Goal: Task Accomplishment & Management: Manage account settings

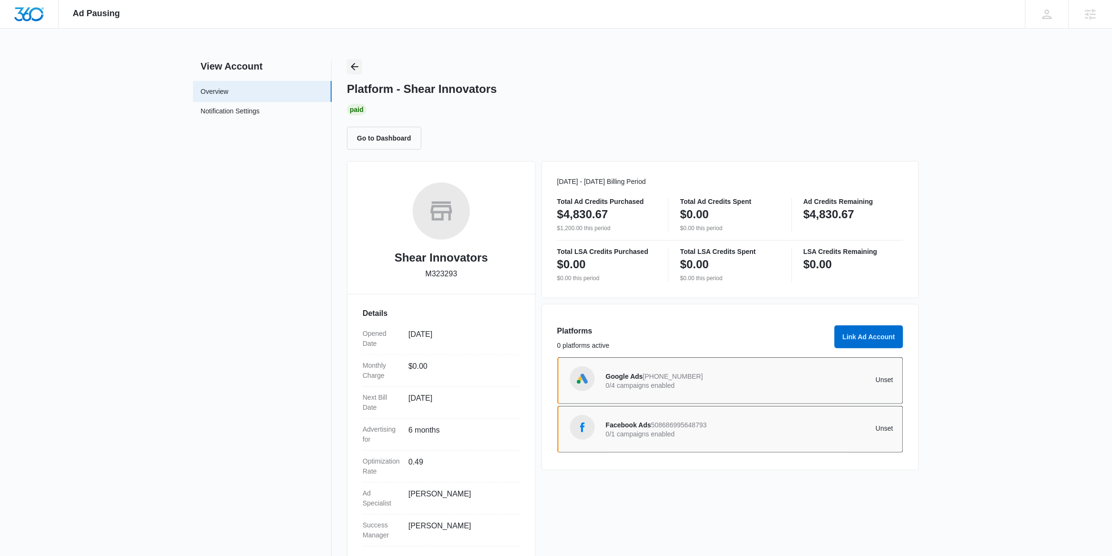
click at [354, 69] on icon "Back" at bounding box center [355, 67] width 8 height 8
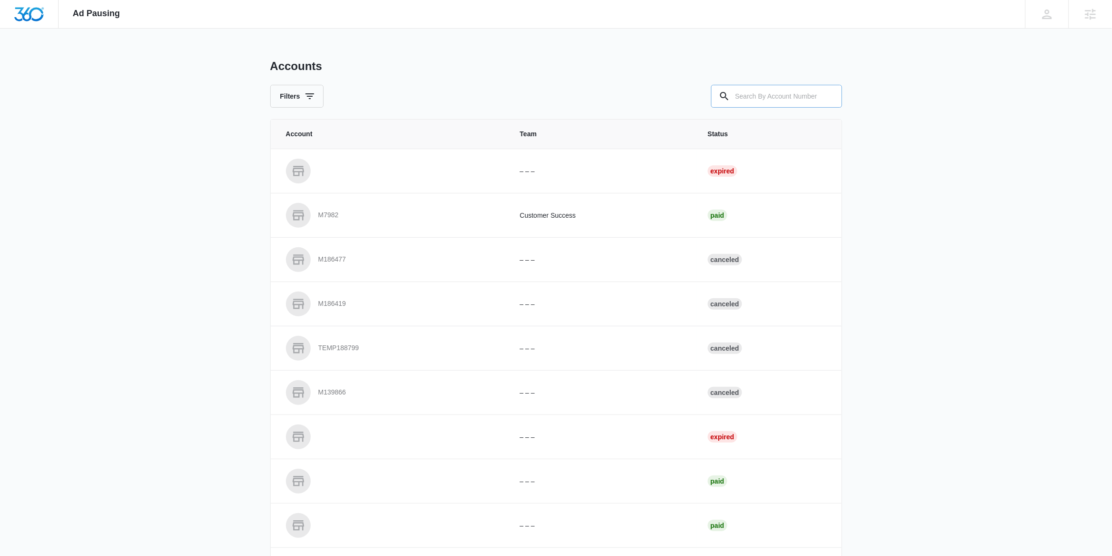
click at [748, 98] on input "text" at bounding box center [776, 96] width 131 height 23
paste input "M331964"
type input "M331964"
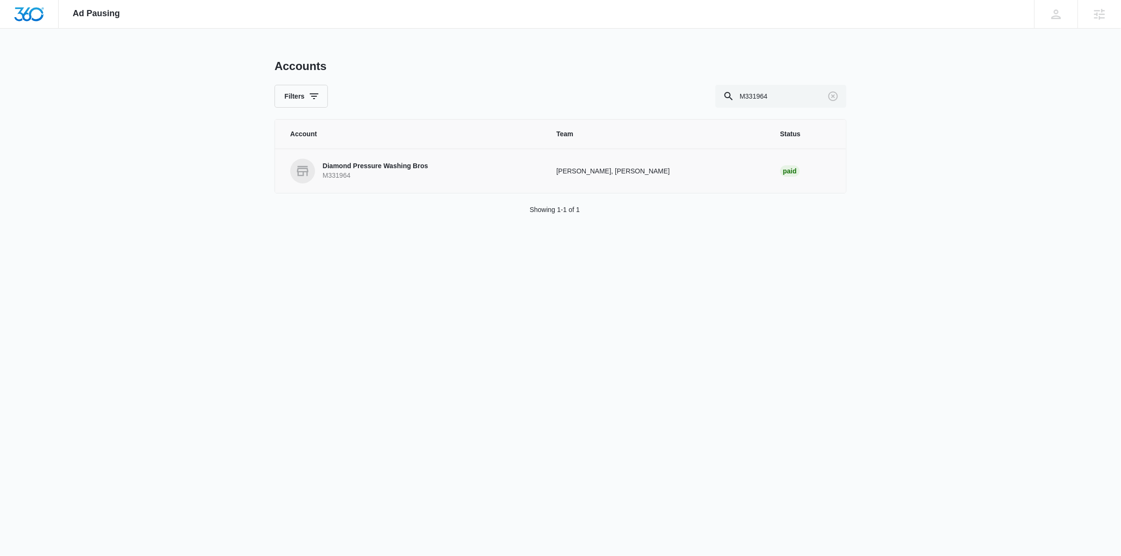
click at [395, 173] on p "M331964" at bounding box center [375, 176] width 105 height 10
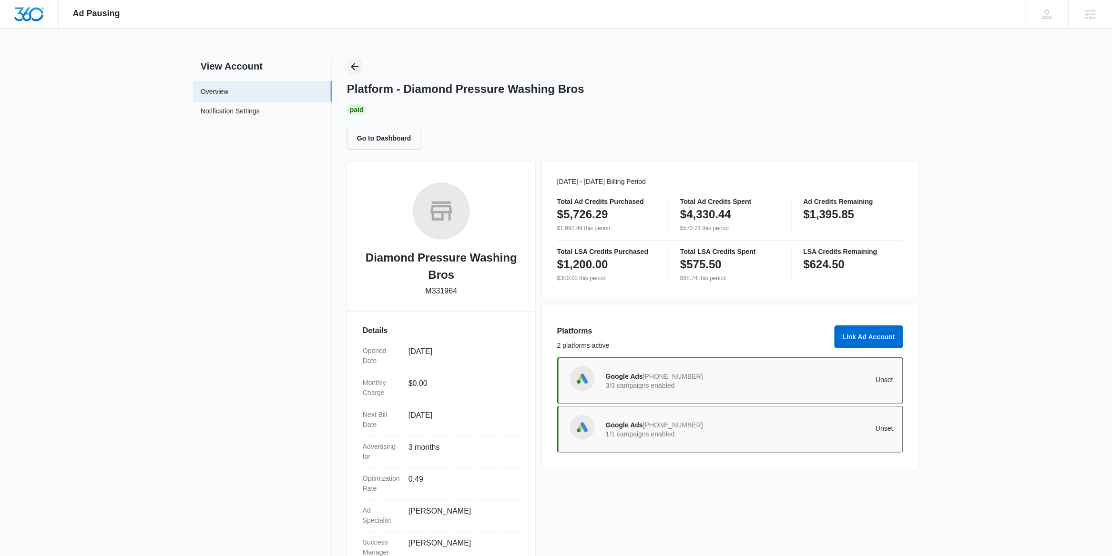
click at [349, 63] on icon "Back" at bounding box center [354, 66] width 11 height 11
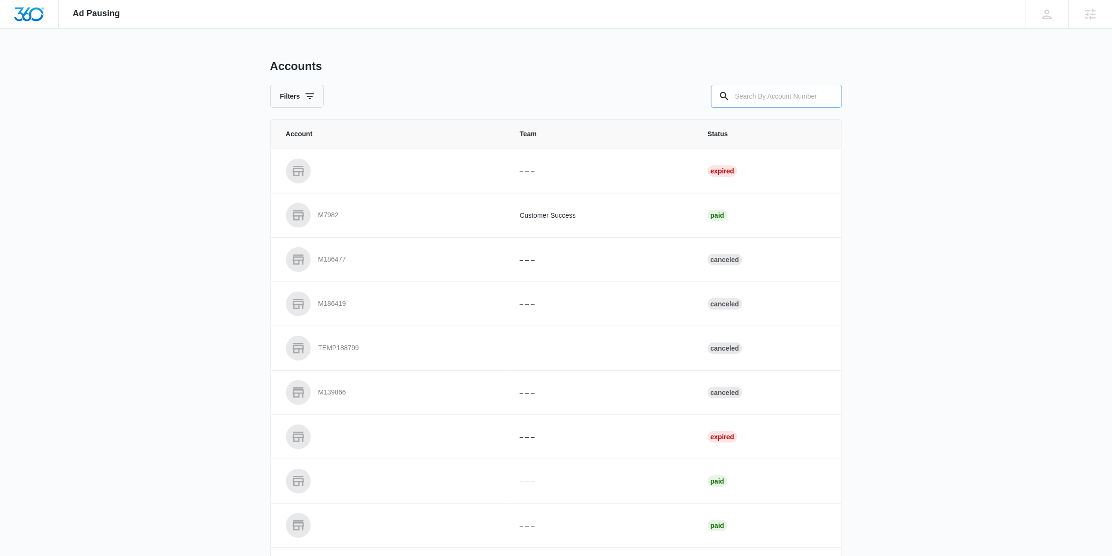
click at [761, 99] on input "text" at bounding box center [776, 96] width 131 height 23
paste input "M33004"
type input "M33004"
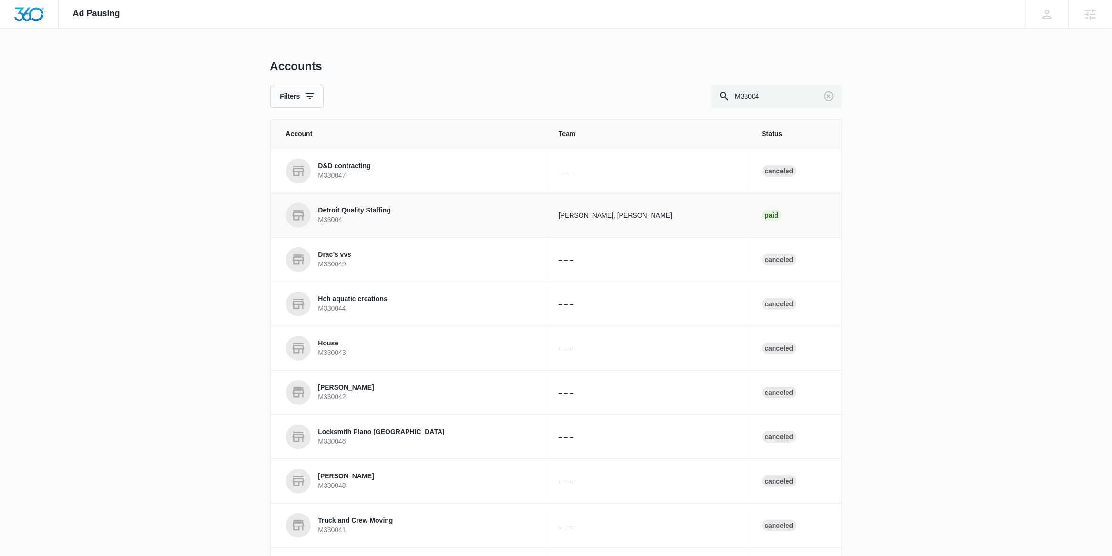
click at [367, 209] on p "Detroit Quality Staffing" at bounding box center [354, 211] width 72 height 10
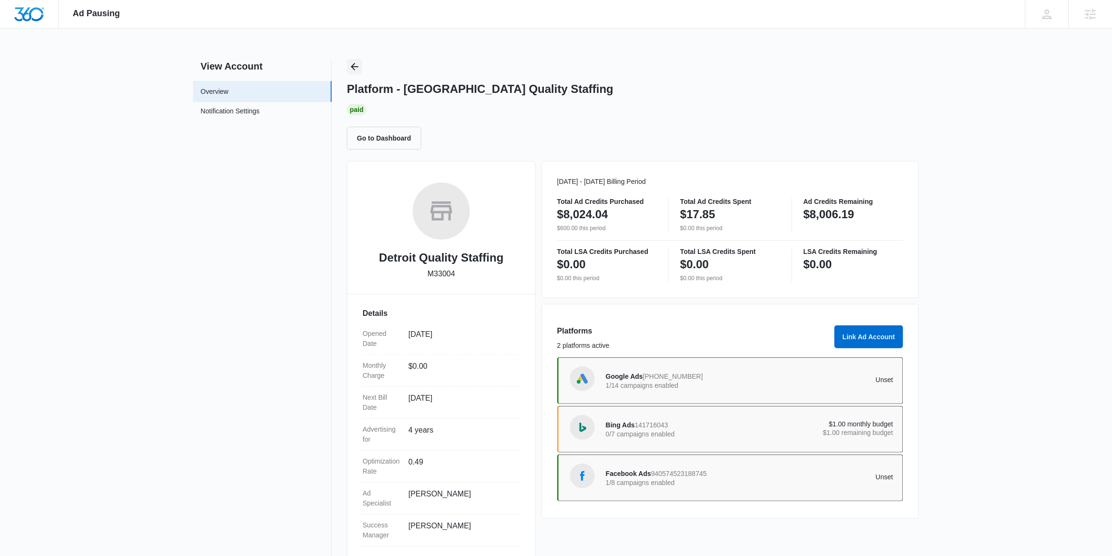
click at [353, 63] on icon "Back" at bounding box center [354, 66] width 11 height 11
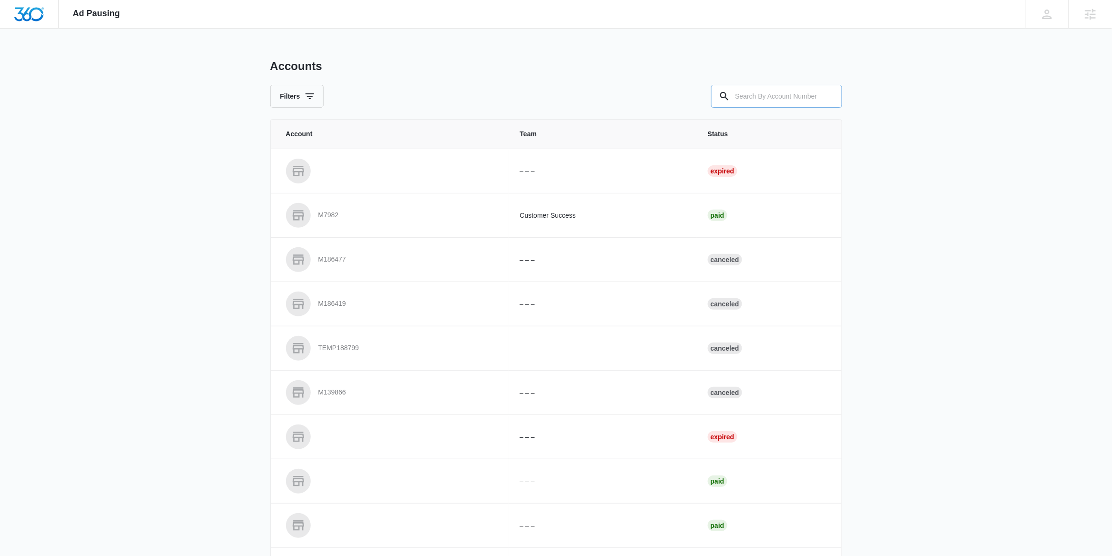
click at [763, 102] on input "text" at bounding box center [776, 96] width 131 height 23
paste input "M8609"
type input "M8609"
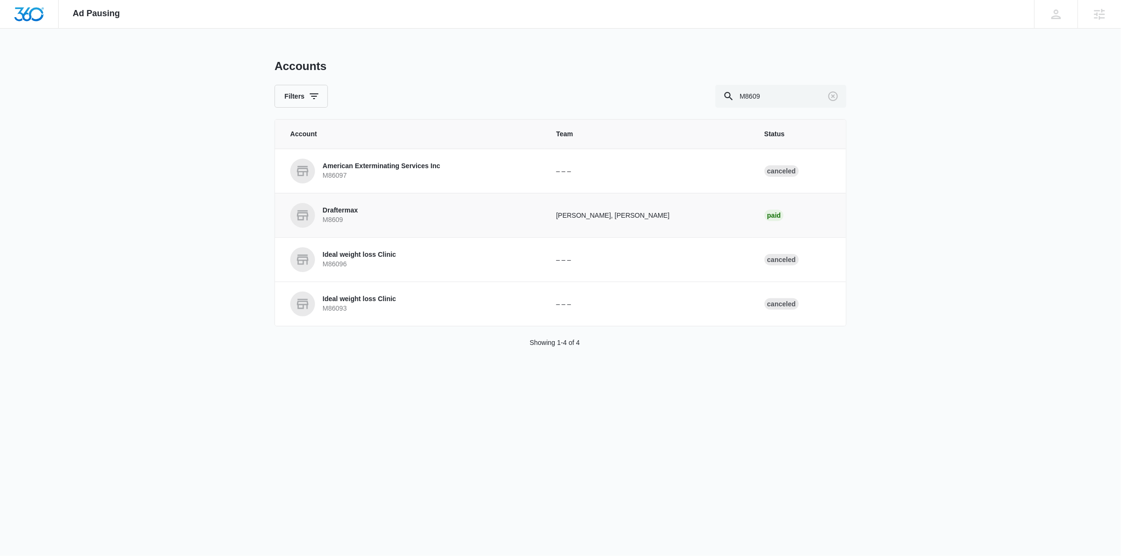
click at [342, 213] on p "Draftermax" at bounding box center [340, 211] width 35 height 10
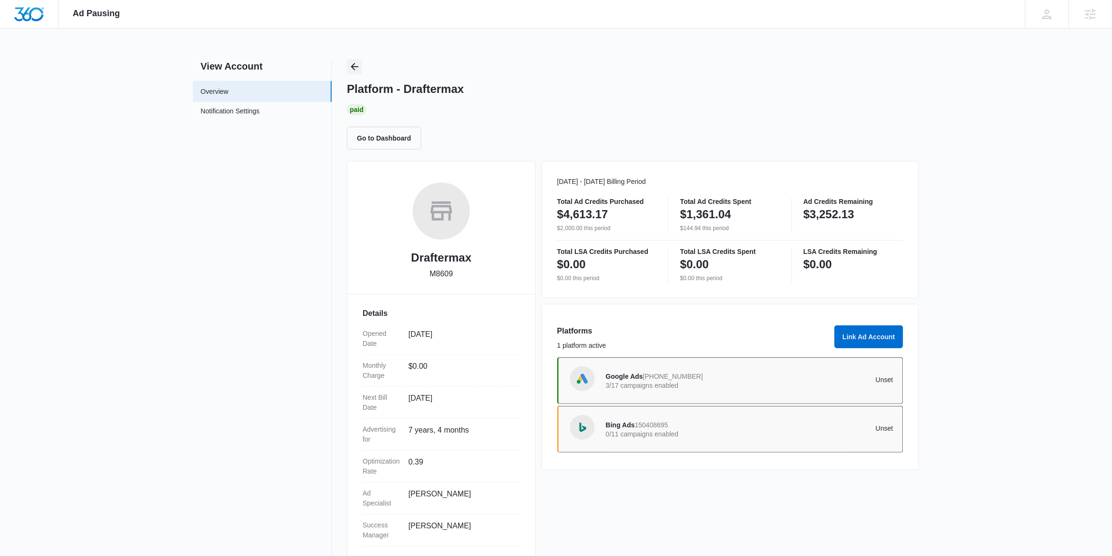
click at [355, 65] on icon "Back" at bounding box center [354, 66] width 11 height 11
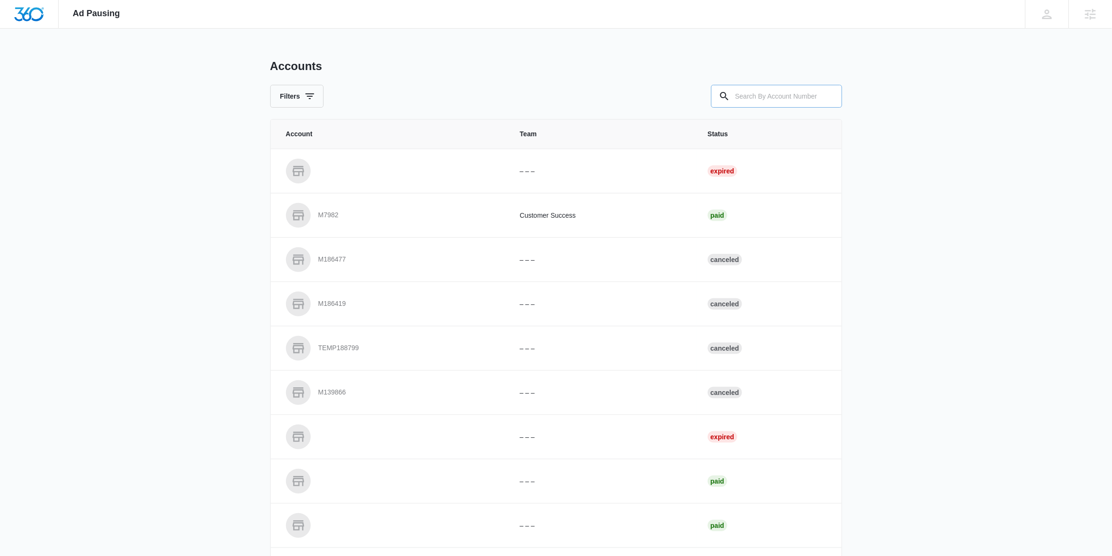
click at [757, 94] on input "text" at bounding box center [776, 96] width 131 height 23
paste input "M329804"
type input "M329804"
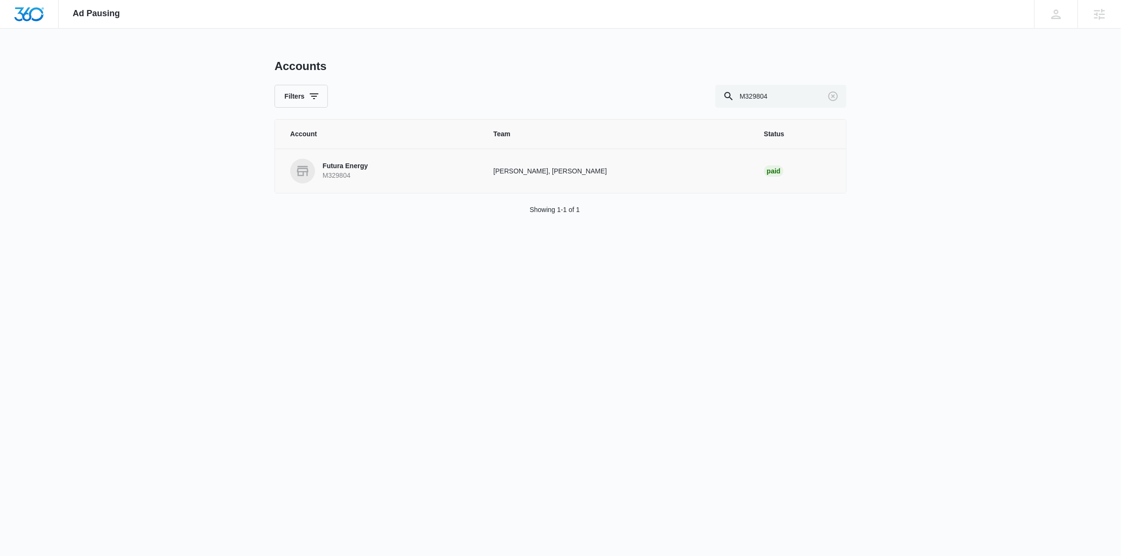
click at [353, 176] on p "M329804" at bounding box center [345, 176] width 45 height 10
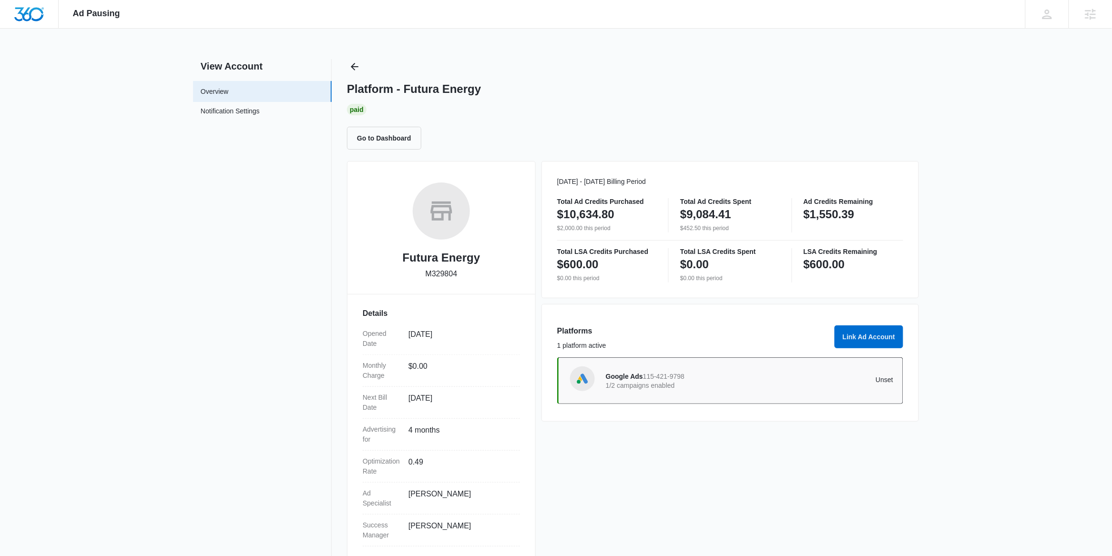
click at [618, 77] on div "Platform - Futura Energy Paid Go to Dashboard" at bounding box center [633, 104] width 572 height 91
click at [623, 93] on div "Platform - Futura Energy" at bounding box center [633, 89] width 572 height 14
click at [359, 68] on icon "Back" at bounding box center [354, 66] width 11 height 11
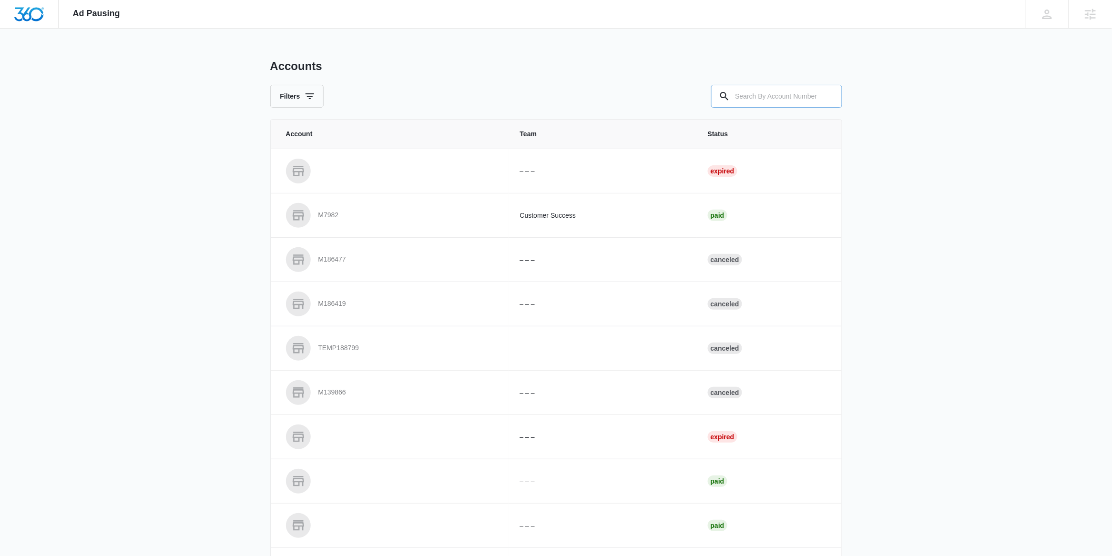
click at [782, 101] on input "text" at bounding box center [776, 96] width 131 height 23
paste input "M322012"
type input "M322012"
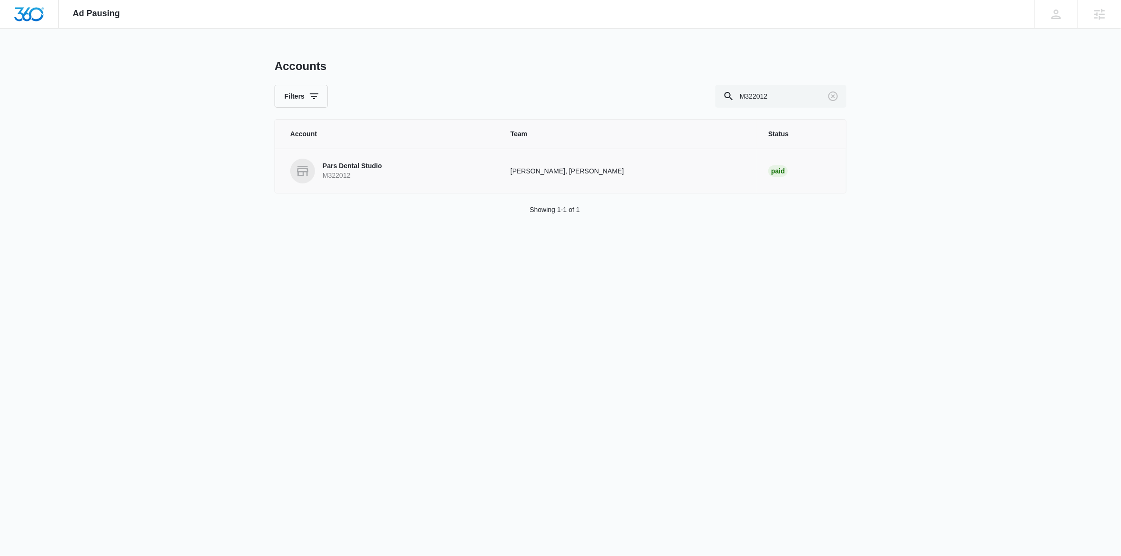
click at [356, 171] on p "Pars Dental Studio" at bounding box center [352, 167] width 59 height 10
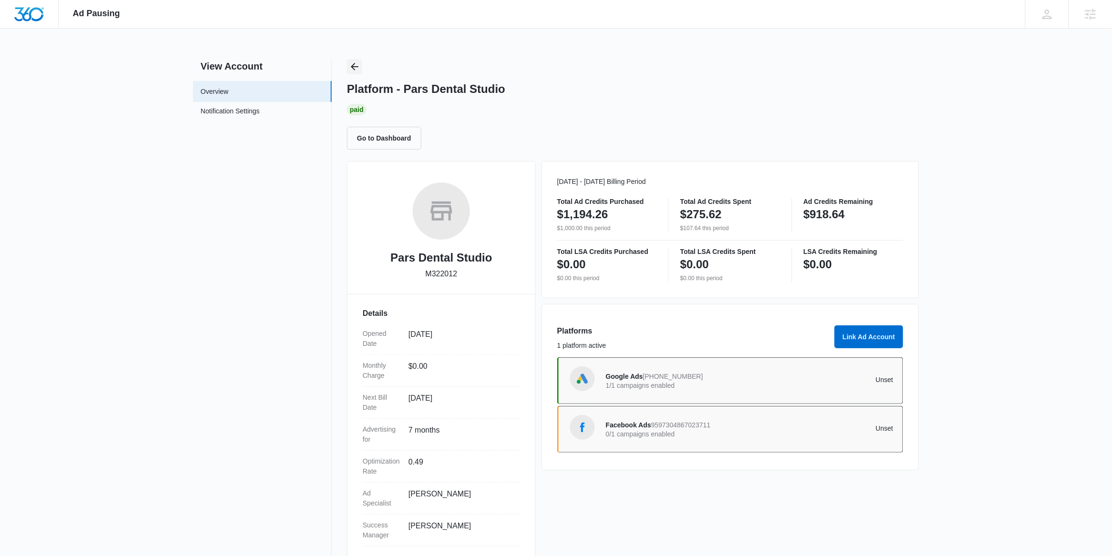
click at [355, 64] on icon "Back" at bounding box center [354, 66] width 11 height 11
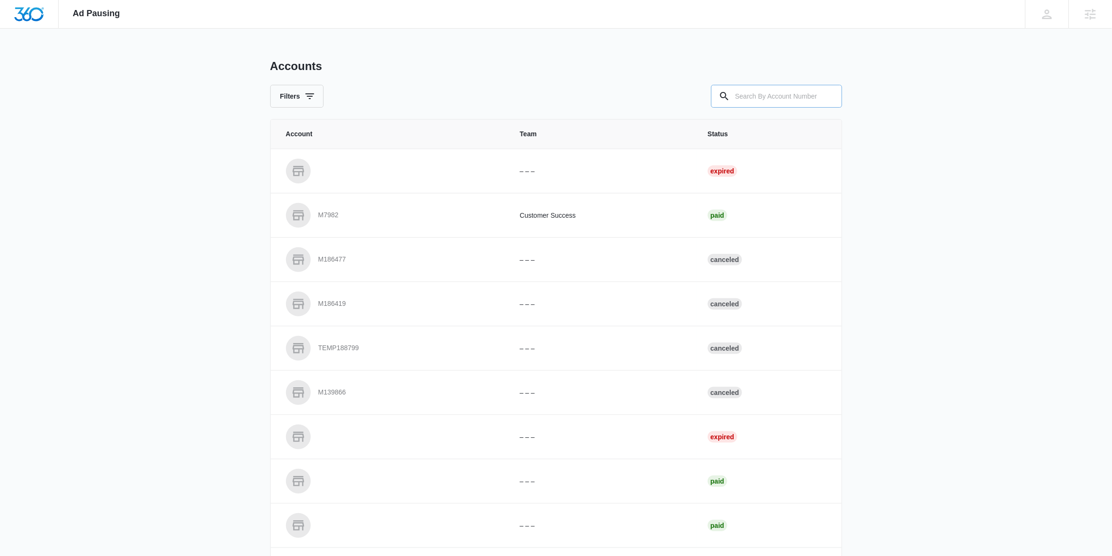
click at [753, 94] on input "text" at bounding box center [776, 96] width 131 height 23
paste input "M329661"
type input "M329661"
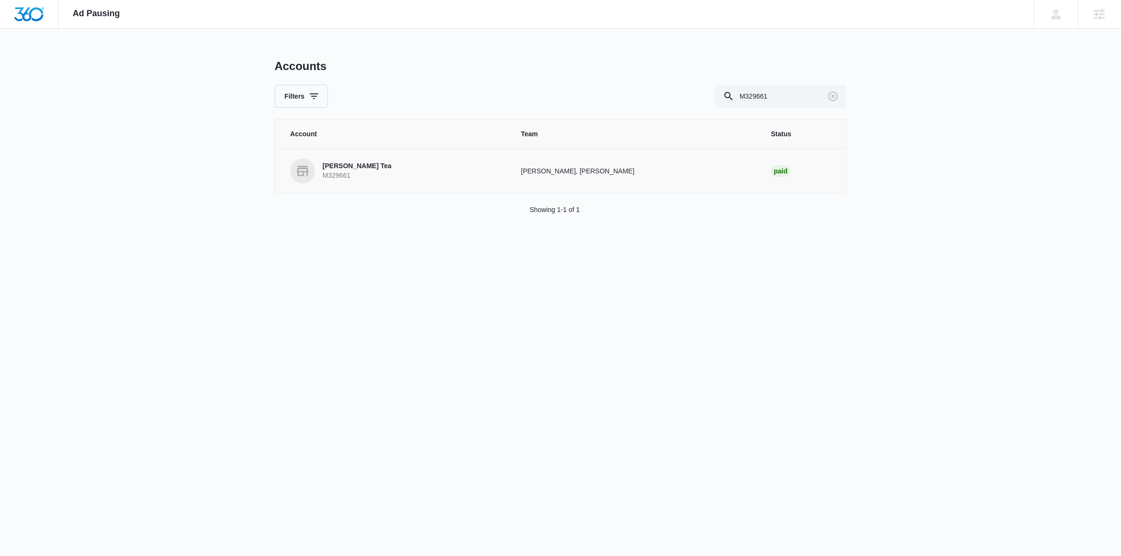
click at [350, 179] on p "M329661" at bounding box center [357, 176] width 69 height 10
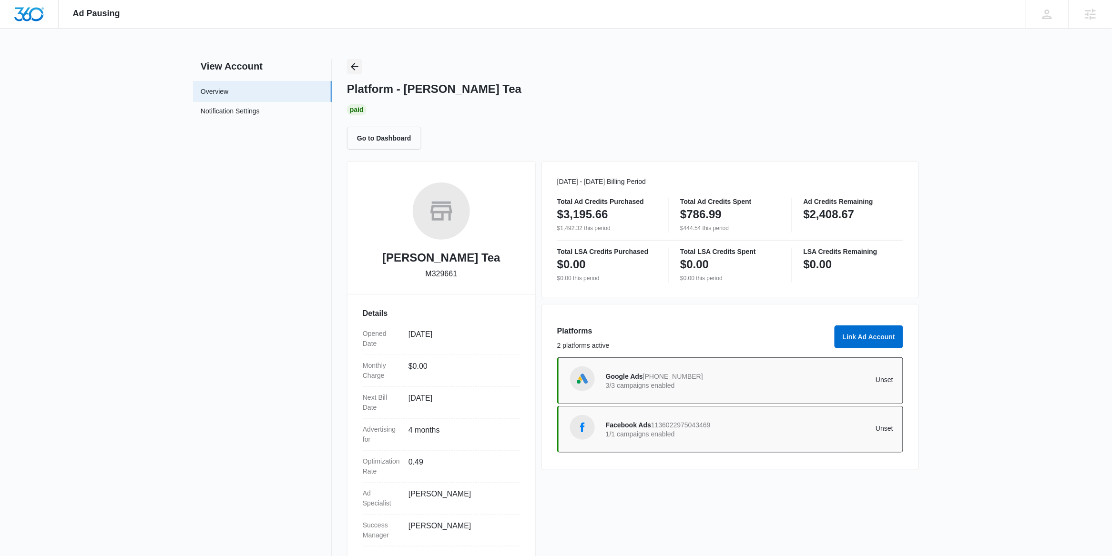
click at [353, 73] on button "Back" at bounding box center [354, 66] width 15 height 15
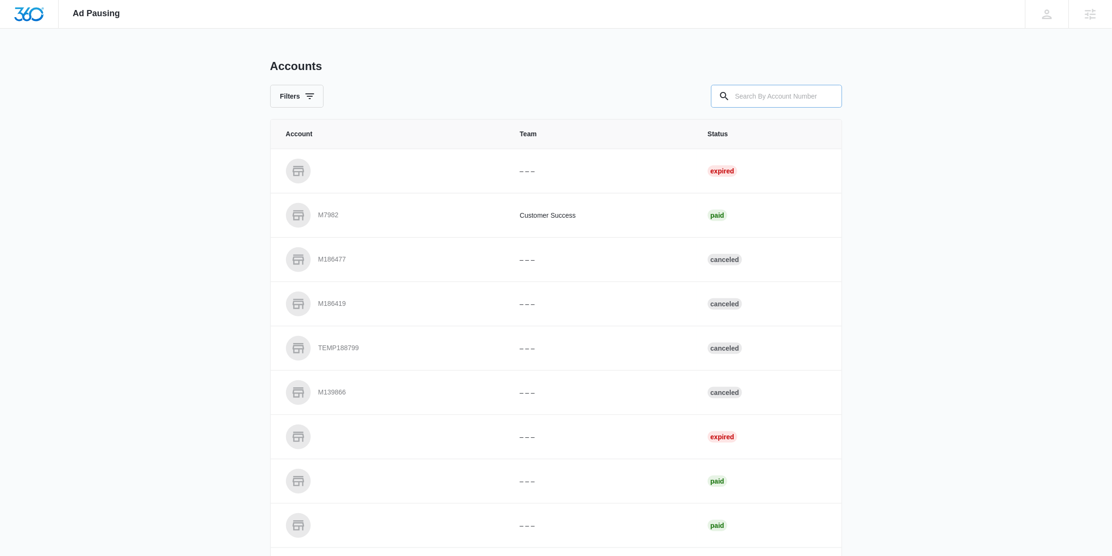
click at [786, 98] on input "text" at bounding box center [776, 96] width 131 height 23
paste input "M24396"
type input "M24396"
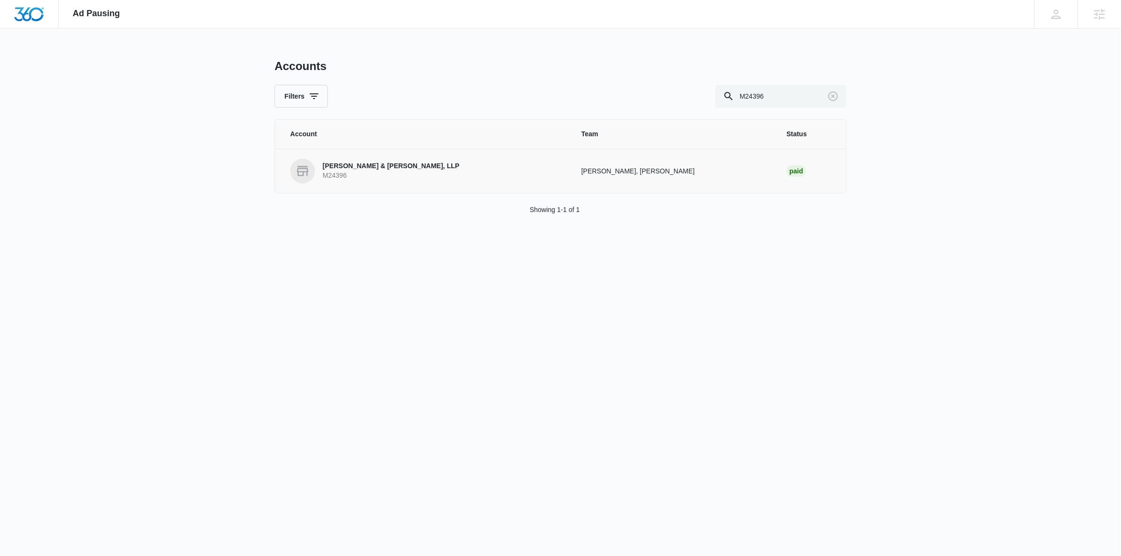
click at [346, 169] on p "Matthews & Jones, LLP" at bounding box center [391, 167] width 137 height 10
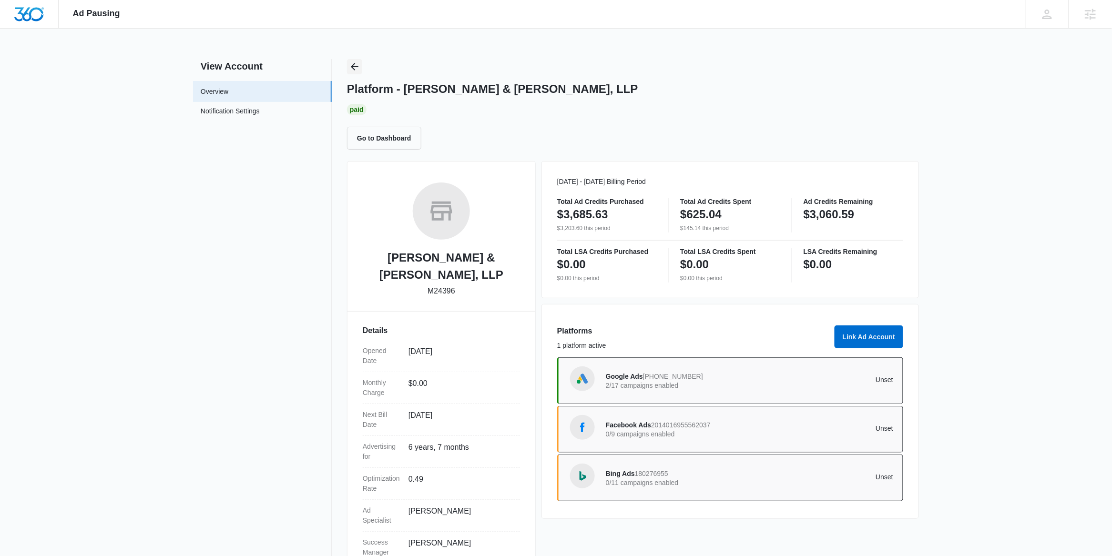
click at [357, 70] on icon "Back" at bounding box center [354, 66] width 11 height 11
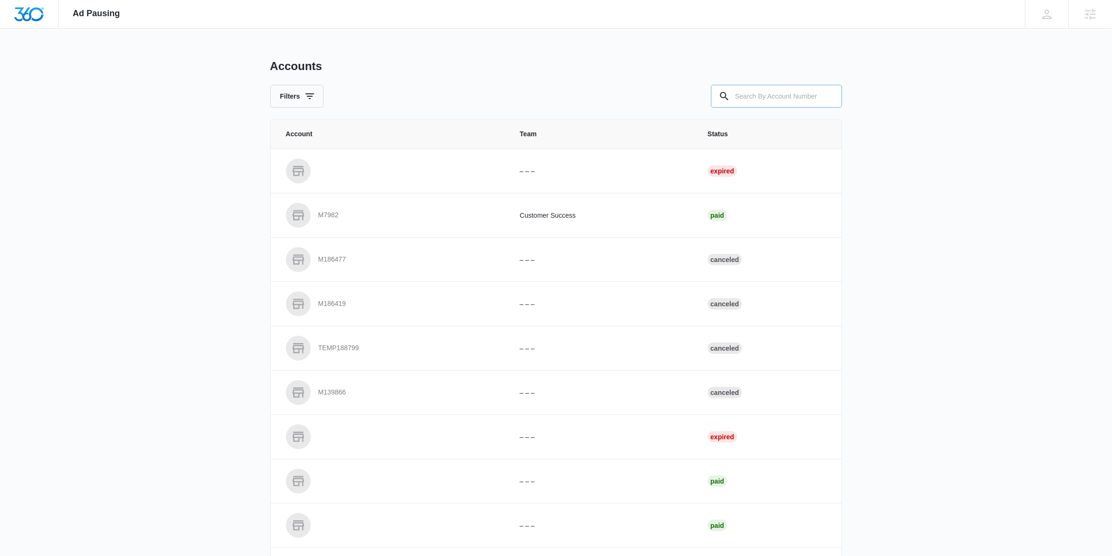
click at [806, 102] on input "text" at bounding box center [776, 96] width 131 height 23
paste input "M10022"
type input "M10022"
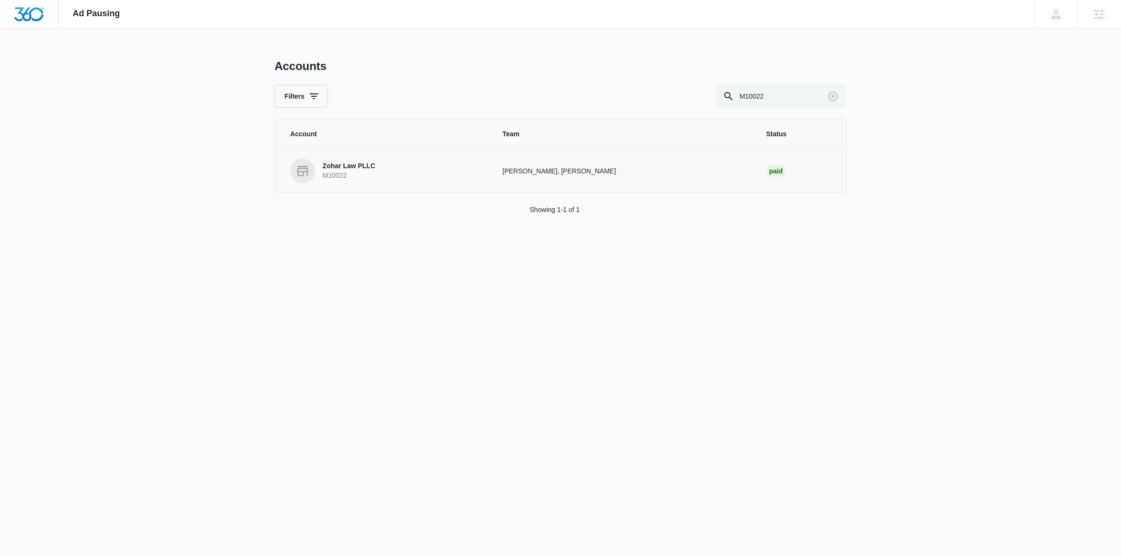
click at [388, 163] on link "Zohar Law PLLC M10022" at bounding box center [385, 171] width 190 height 25
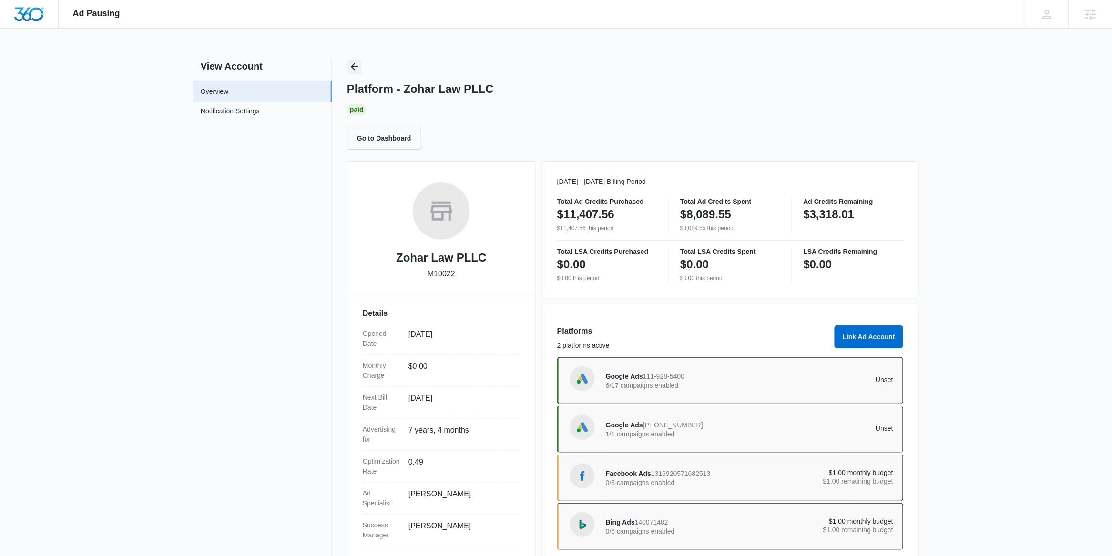
click at [349, 67] on icon "Back" at bounding box center [354, 66] width 11 height 11
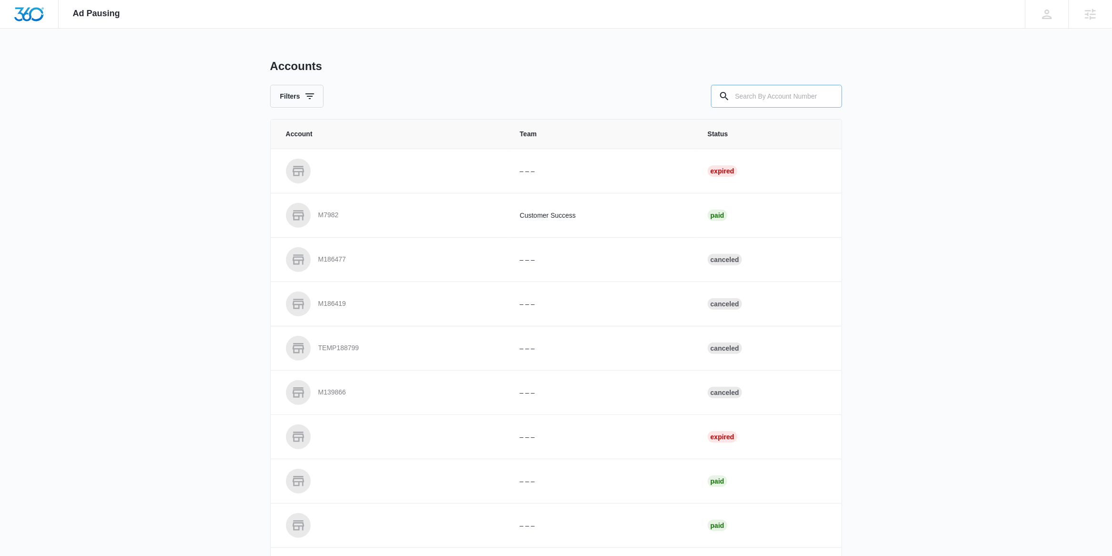
click at [745, 99] on input "text" at bounding box center [776, 96] width 131 height 23
paste input "M330051"
type input "M330051"
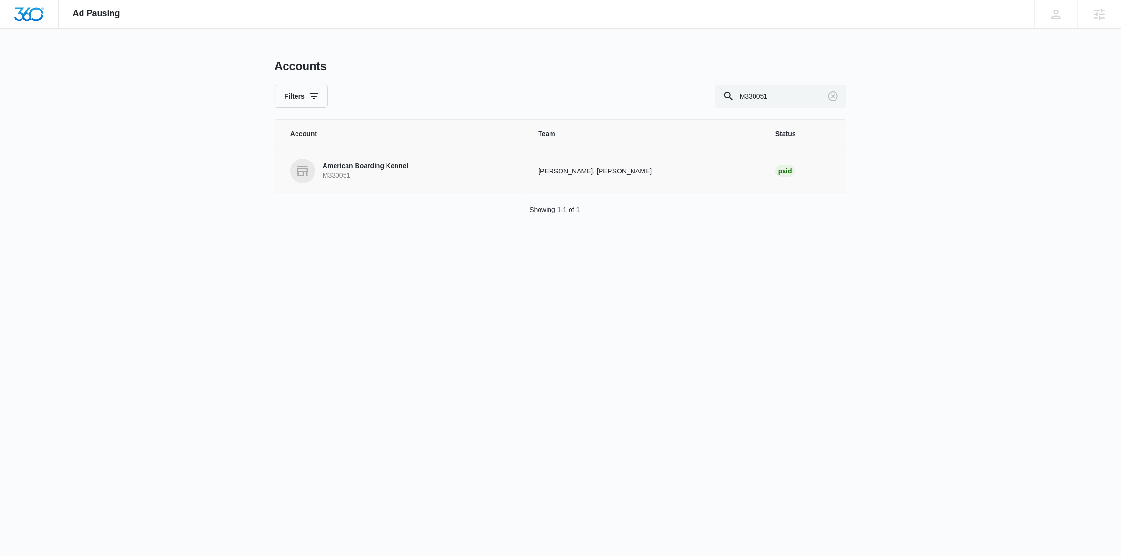
click at [358, 176] on p "M330051" at bounding box center [366, 176] width 86 height 10
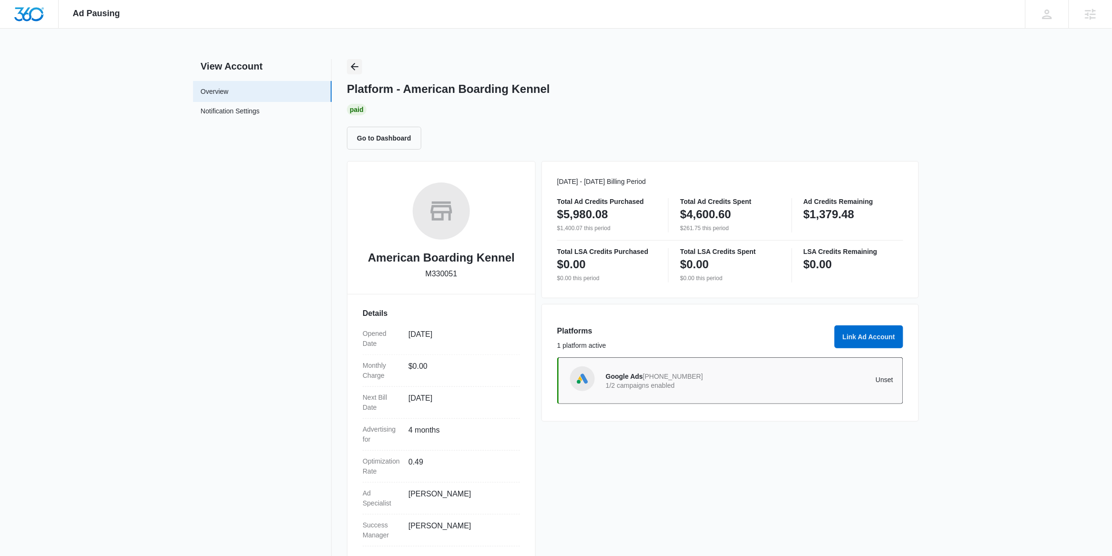
click at [357, 61] on icon "Back" at bounding box center [354, 66] width 11 height 11
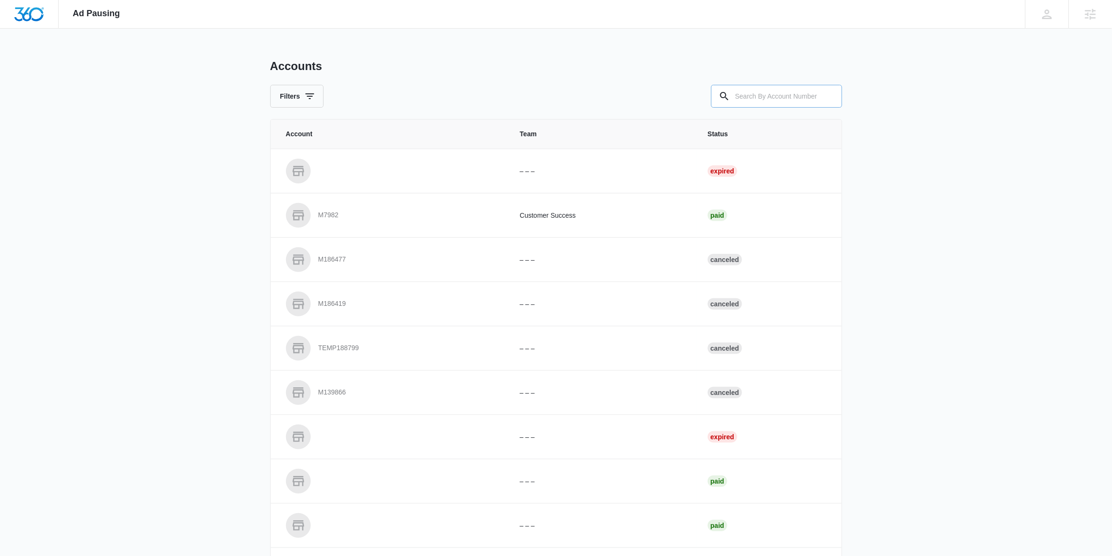
click at [756, 98] on input "text" at bounding box center [776, 96] width 131 height 23
paste input "M319921"
type input "M319921"
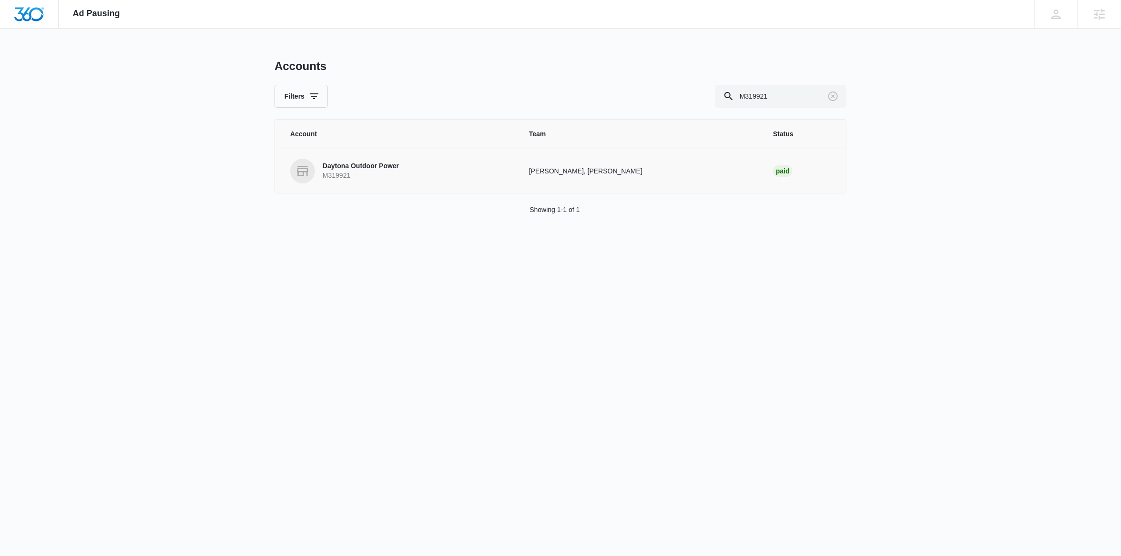
click at [391, 167] on p "Daytona Outdoor Power" at bounding box center [361, 167] width 76 height 10
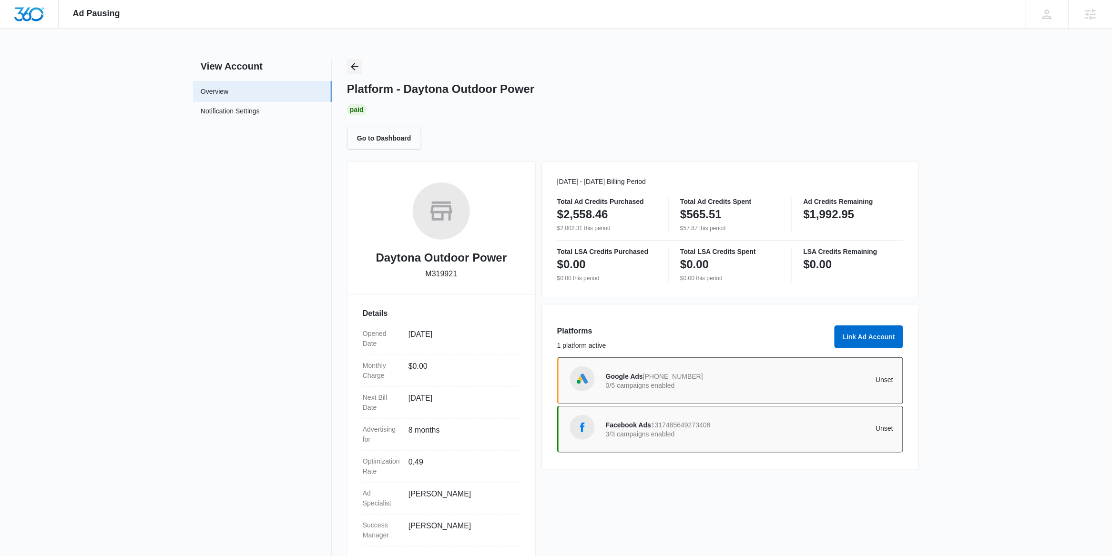
click at [347, 69] on button "Back" at bounding box center [354, 66] width 15 height 15
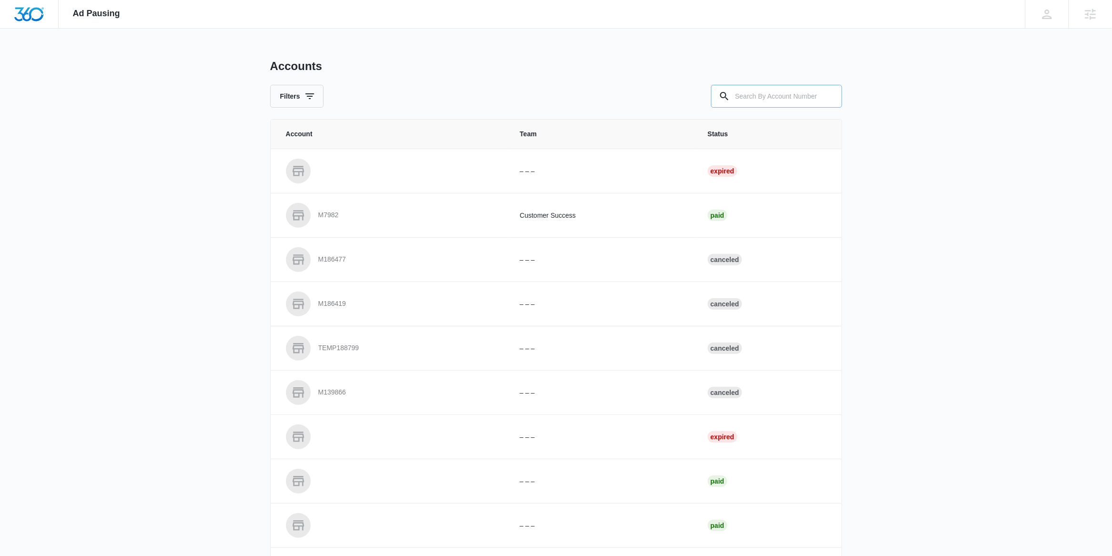
click at [752, 94] on input "text" at bounding box center [776, 96] width 131 height 23
paste input "M10145"
type input "M10145"
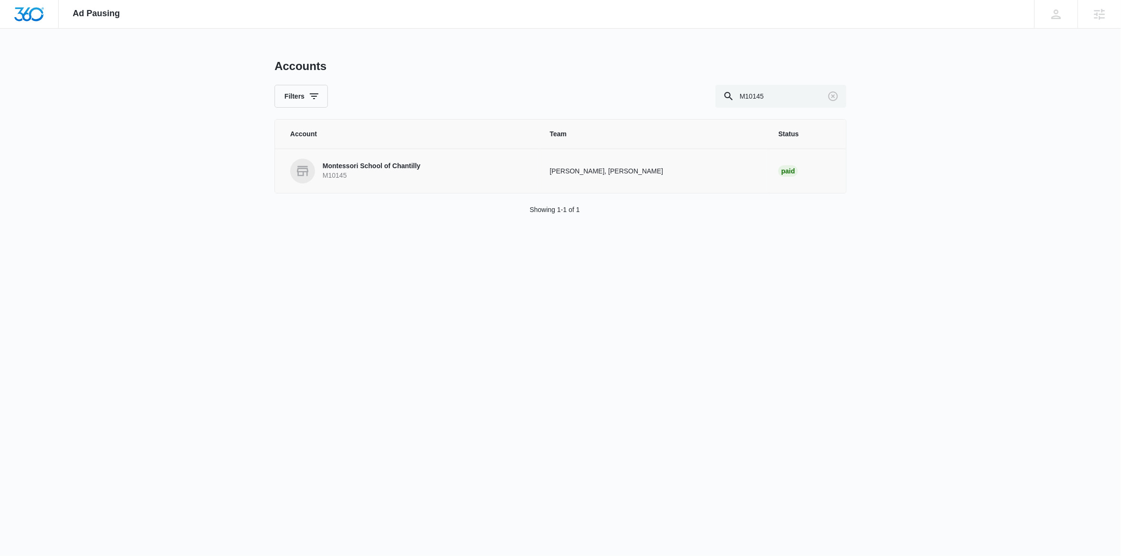
click at [339, 175] on p "M10145" at bounding box center [372, 176] width 98 height 10
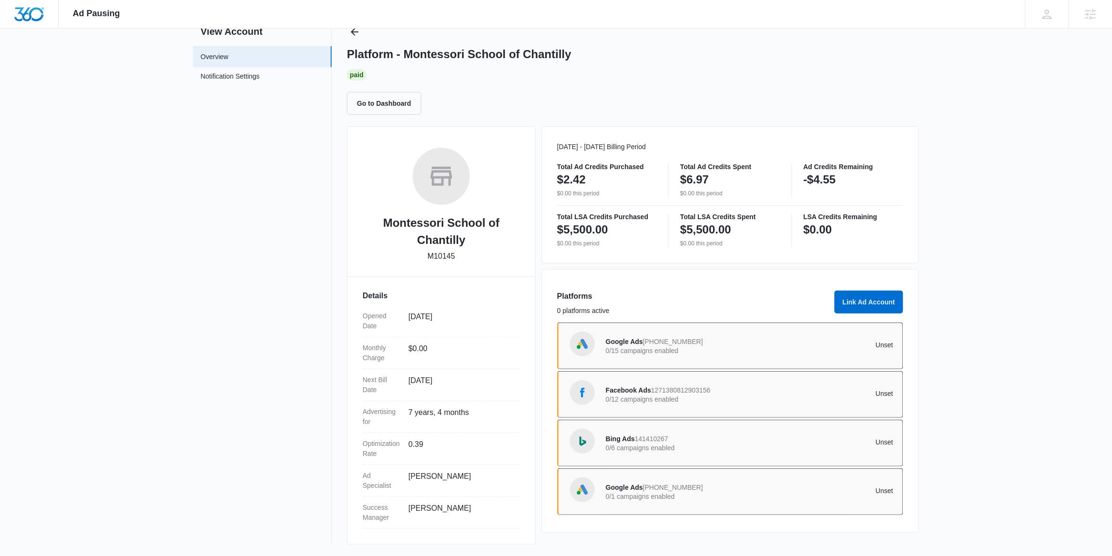
scroll to position [36, 0]
click at [734, 352] on p "0/15 campaigns enabled" at bounding box center [678, 350] width 144 height 7
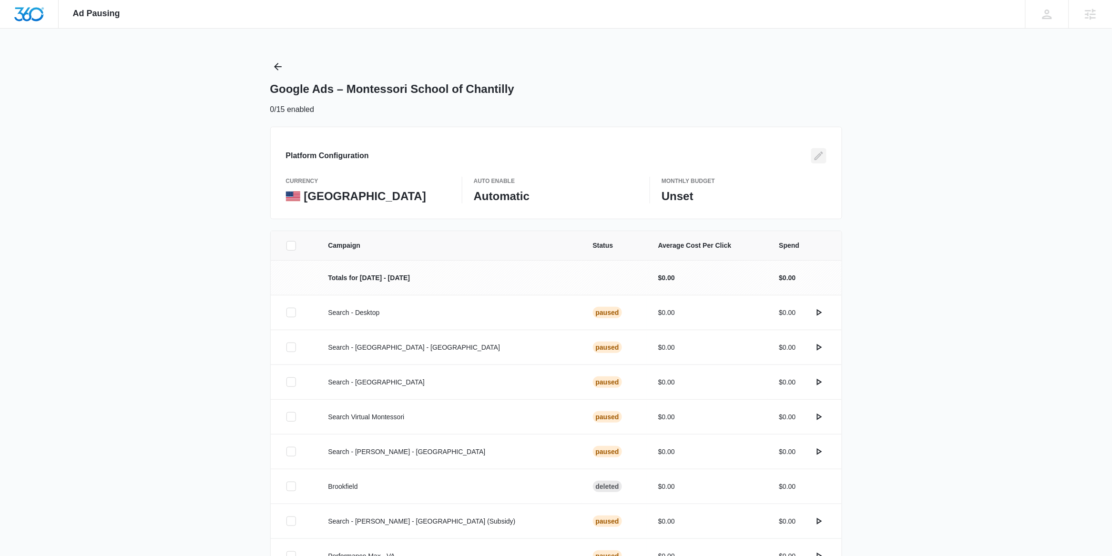
click at [817, 156] on icon "Edit" at bounding box center [819, 156] width 9 height 9
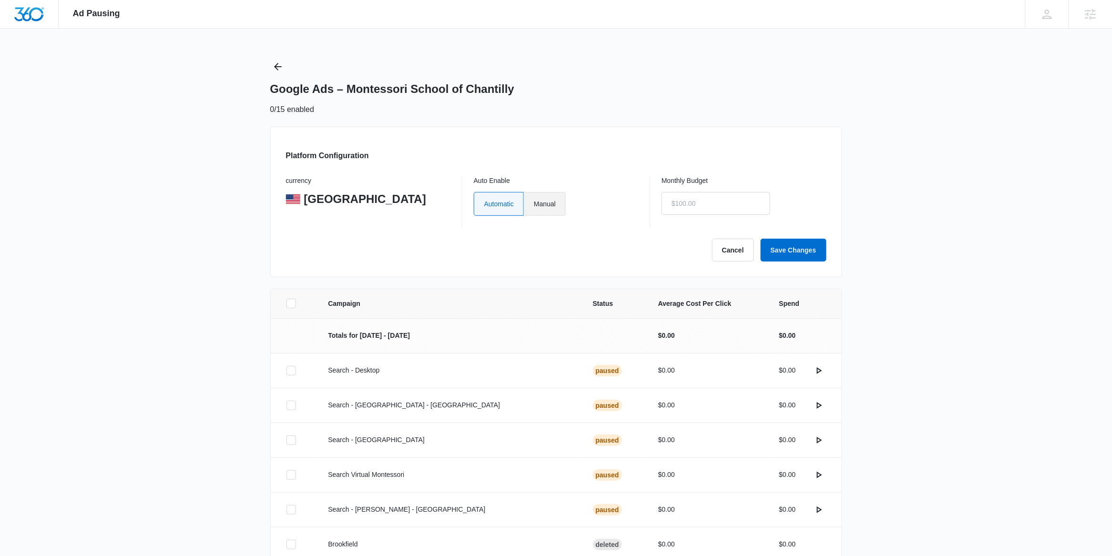
click at [550, 207] on label "Manual" at bounding box center [545, 204] width 42 height 24
click at [534, 204] on input "Manual" at bounding box center [533, 204] width 0 height 0
radio input "true"
click at [694, 207] on input "text" at bounding box center [716, 203] width 109 height 23
type input "$0.01"
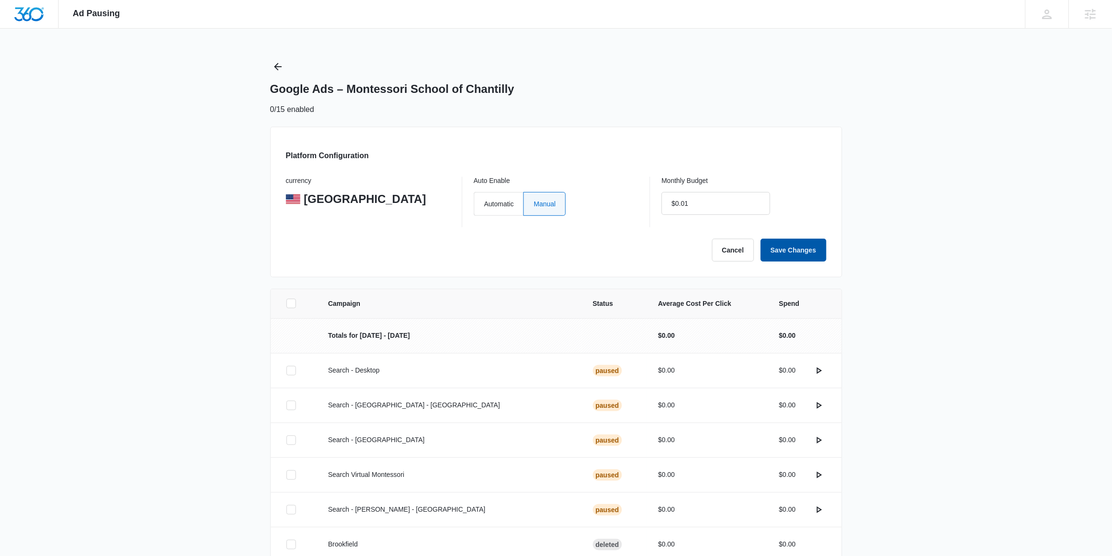
click at [781, 247] on button "Save Changes" at bounding box center [794, 250] width 66 height 23
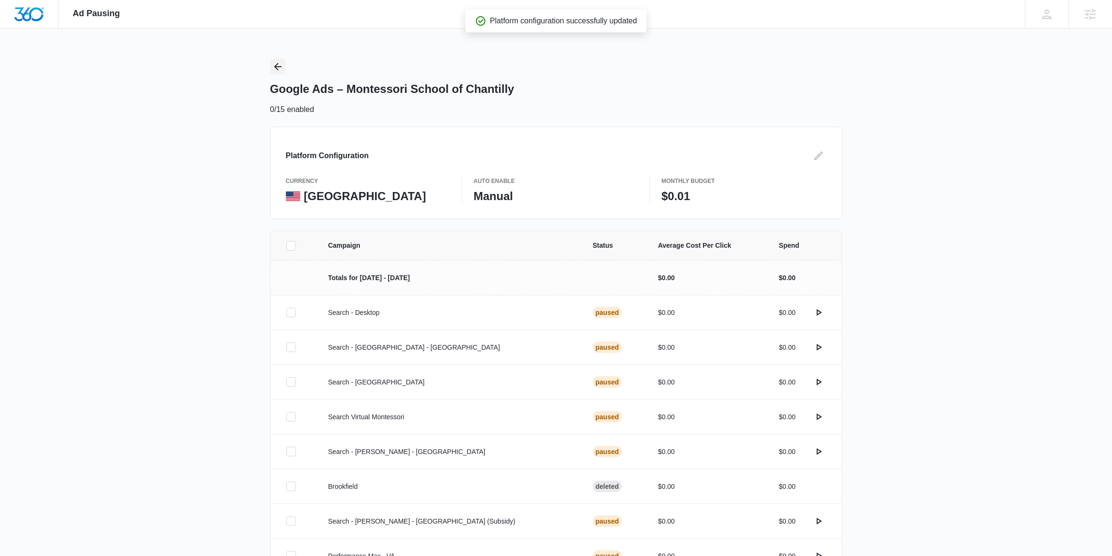
click at [277, 68] on icon "Back" at bounding box center [277, 66] width 11 height 11
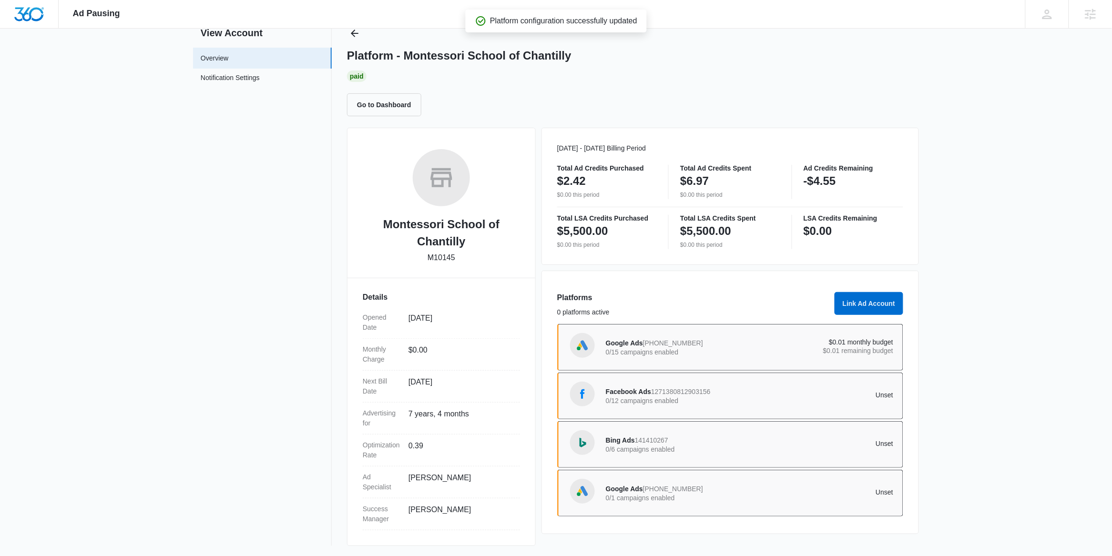
scroll to position [36, 0]
click at [721, 389] on div "Facebook Ads 1271380812903156 0/12 campaigns enabled" at bounding box center [678, 395] width 144 height 20
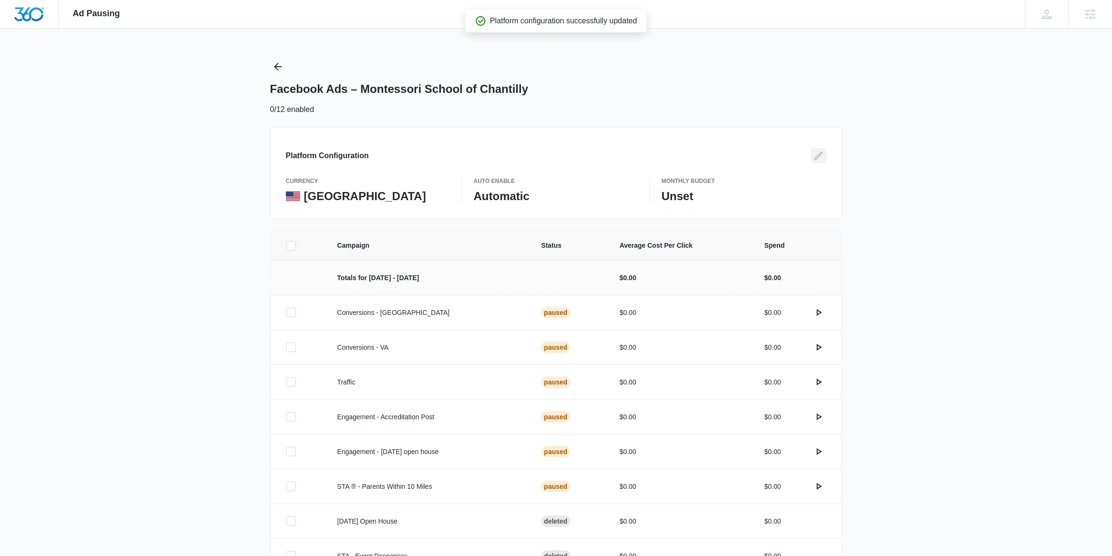
click at [823, 155] on icon "Edit" at bounding box center [818, 155] width 11 height 11
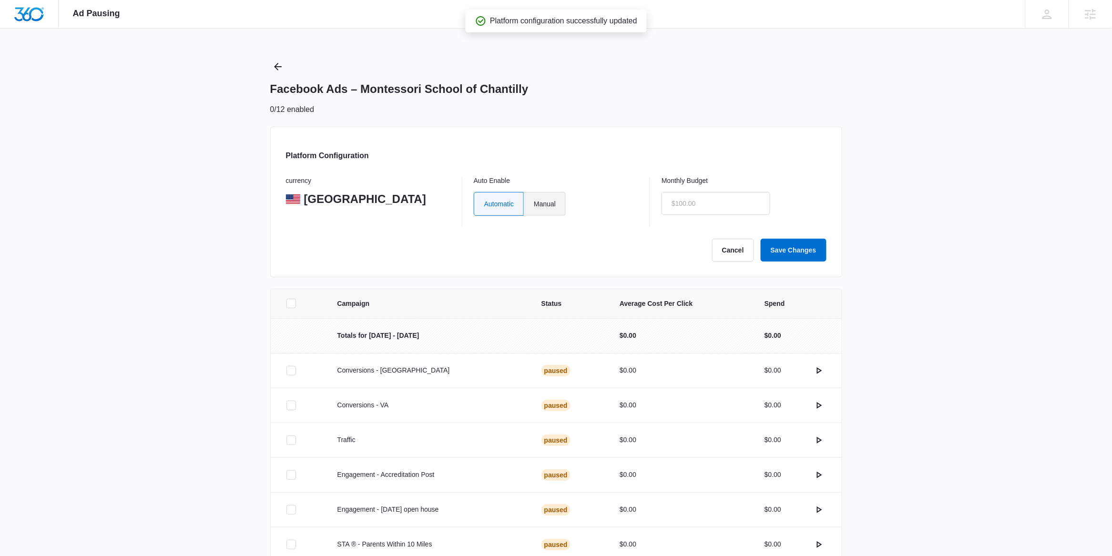
click at [565, 205] on label "Manual" at bounding box center [545, 204] width 42 height 24
click at [534, 204] on input "Manual" at bounding box center [533, 204] width 0 height 0
radio input "true"
click at [743, 206] on input "text" at bounding box center [716, 203] width 109 height 23
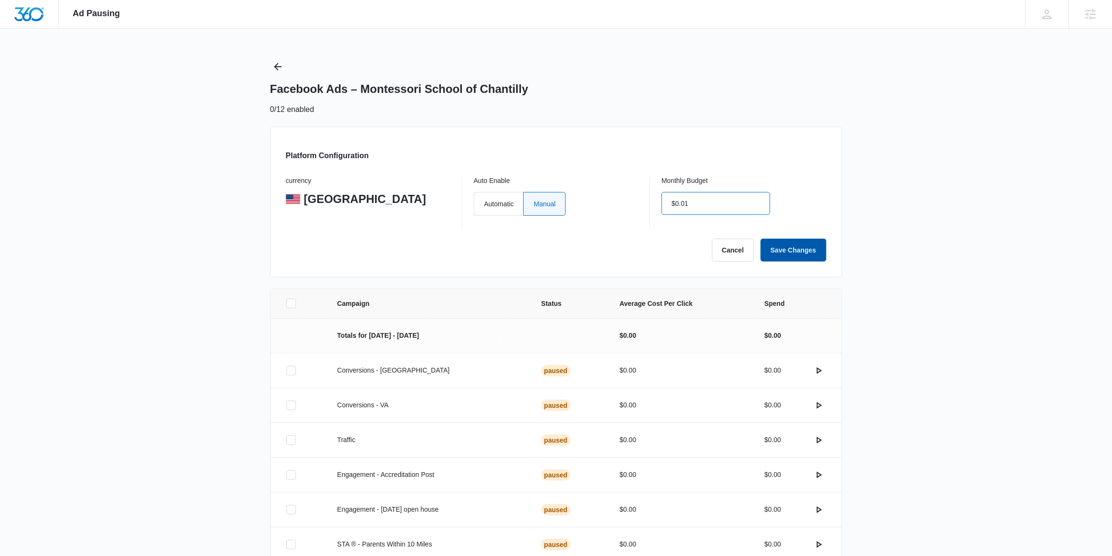
type input "$0.01"
click at [786, 249] on button "Save Changes" at bounding box center [794, 250] width 66 height 23
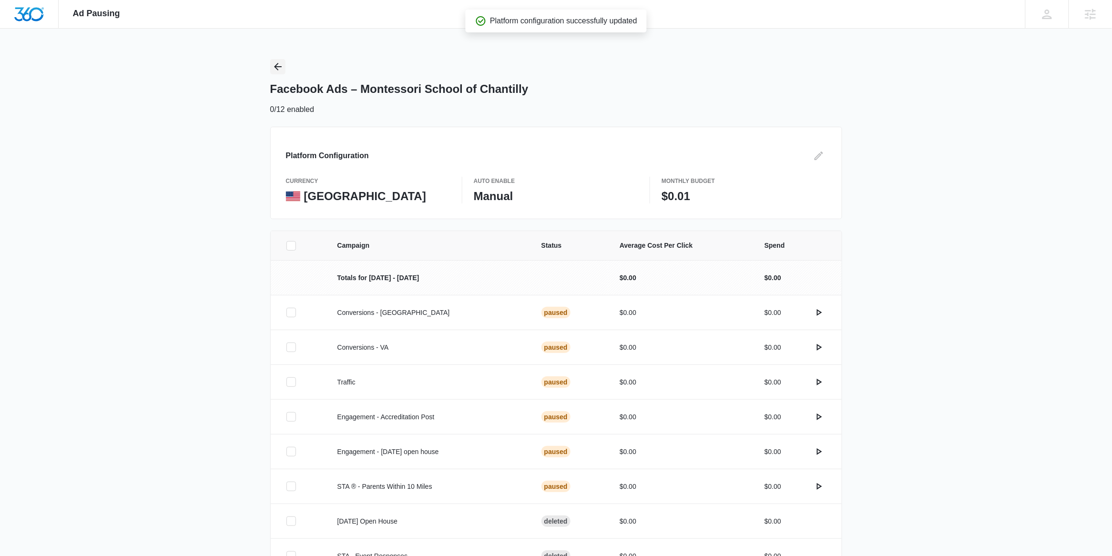
click at [279, 66] on icon "Back" at bounding box center [278, 67] width 8 height 8
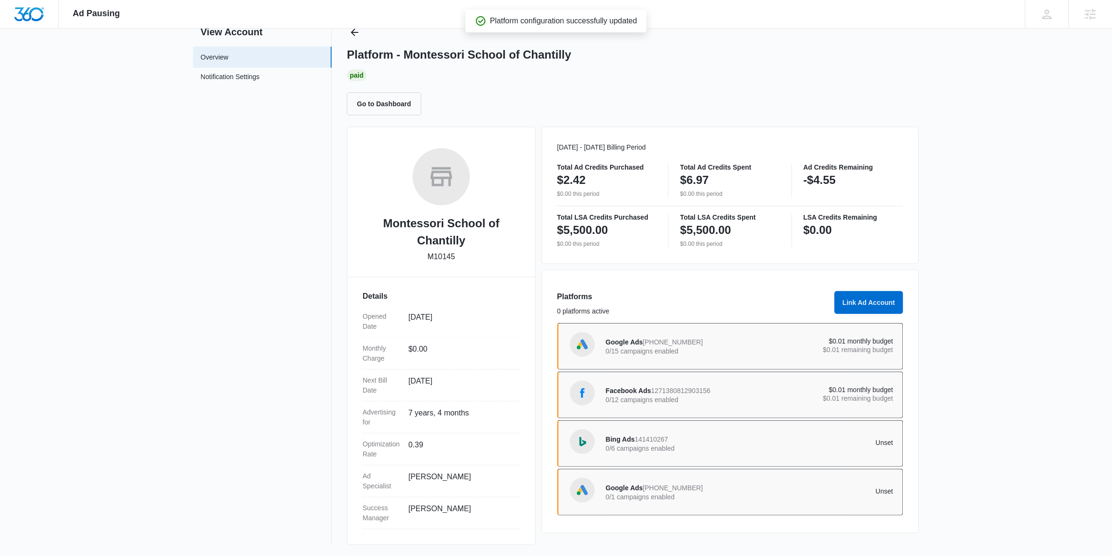
scroll to position [36, 0]
click at [667, 441] on span "141410267" at bounding box center [651, 439] width 33 height 8
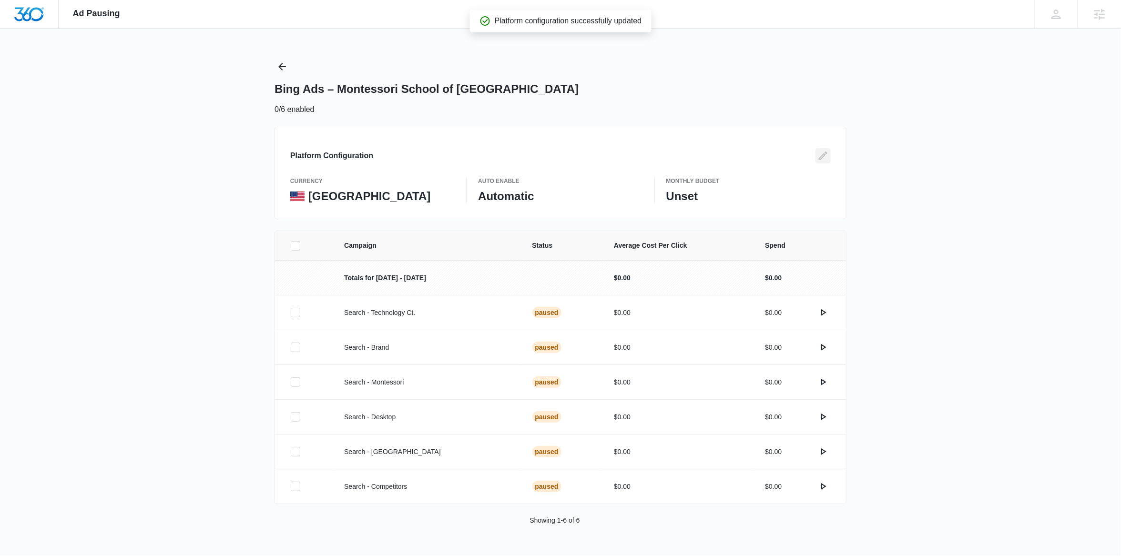
click at [826, 156] on icon "Edit" at bounding box center [822, 155] width 11 height 11
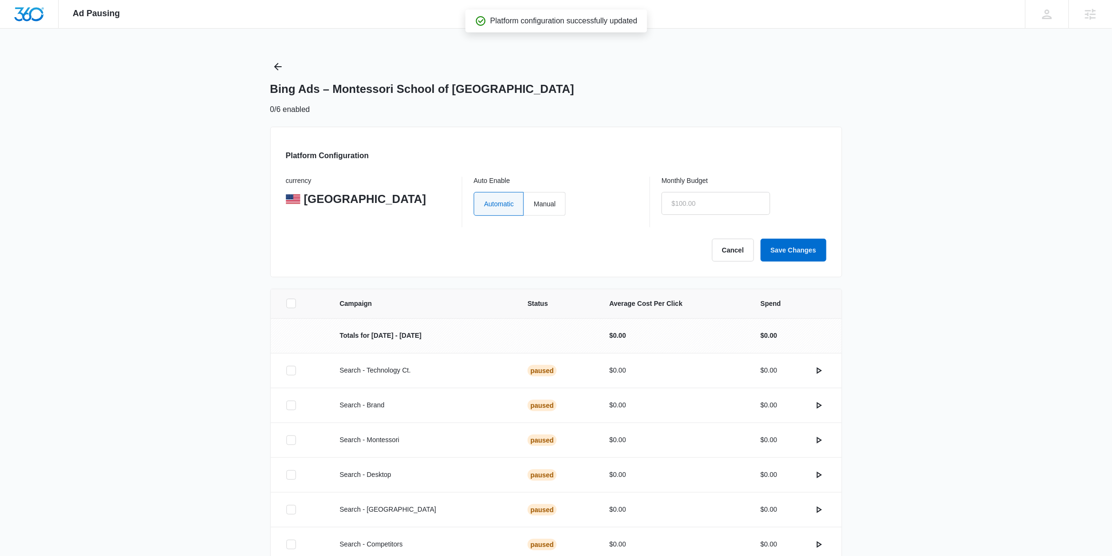
type input "$0.00"
click at [545, 212] on label "Manual" at bounding box center [545, 204] width 42 height 24
click at [534, 204] on input "Manual" at bounding box center [533, 204] width 0 height 0
radio input "true"
click at [692, 211] on input "$0.00" at bounding box center [716, 203] width 109 height 23
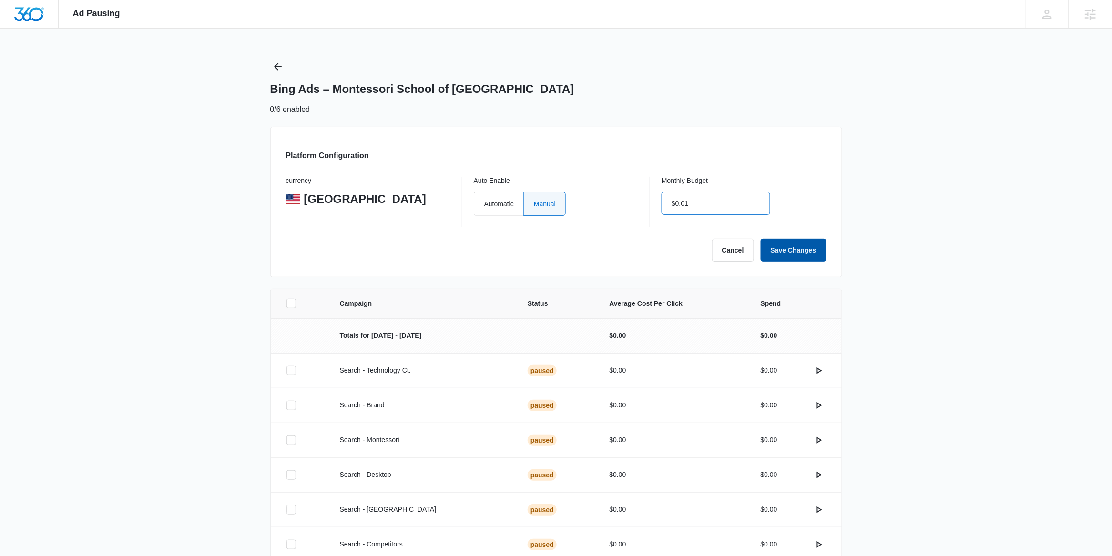
type input "$0.01"
click at [811, 250] on button "Save Changes" at bounding box center [794, 250] width 66 height 23
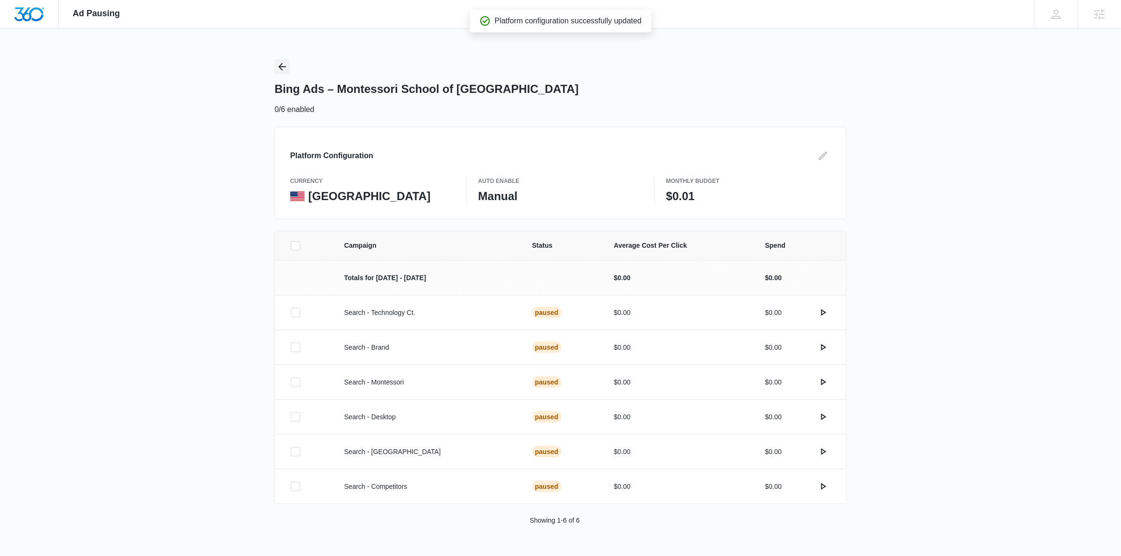
click at [278, 71] on icon "Back" at bounding box center [281, 66] width 11 height 11
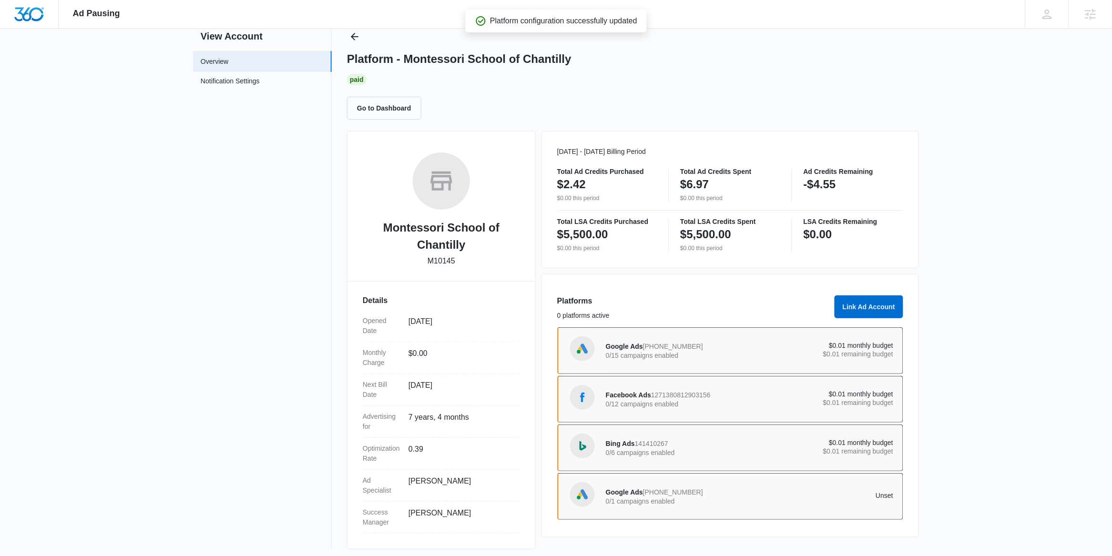
scroll to position [36, 0]
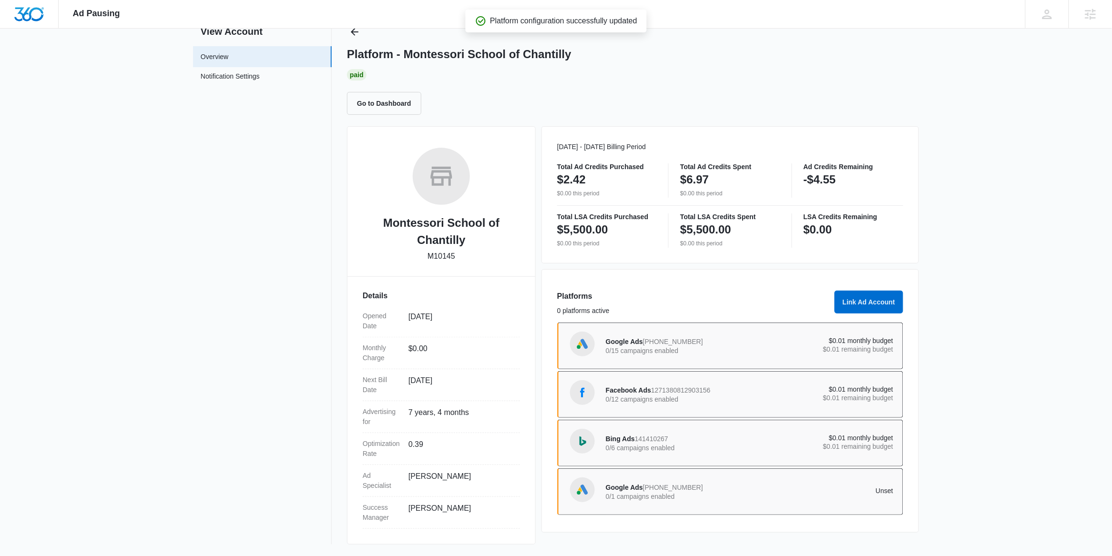
click at [718, 492] on div "Google Ads 824-954-7984 0/1 campaigns enabled" at bounding box center [678, 492] width 144 height 20
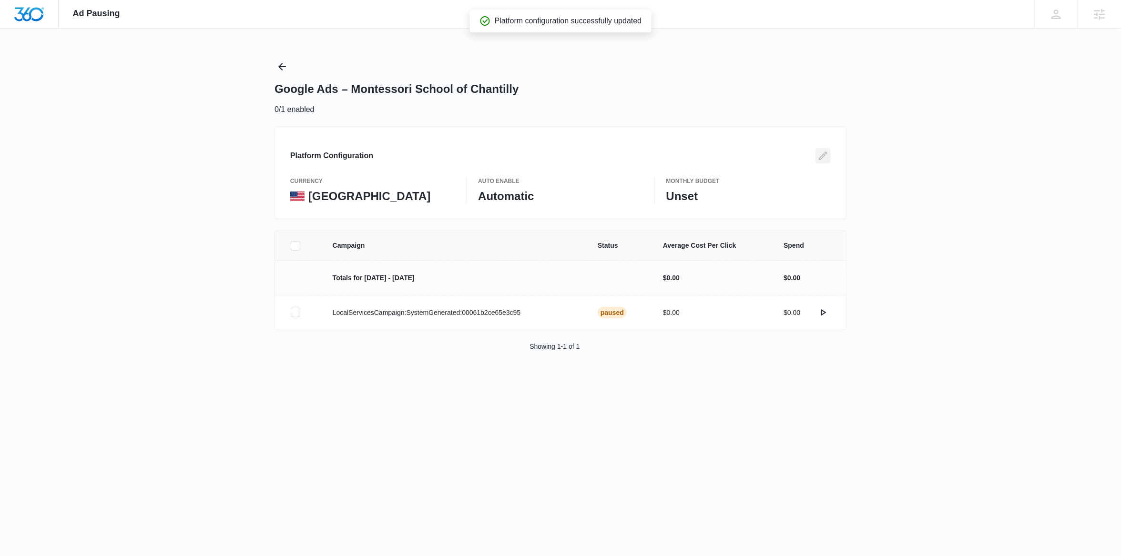
click at [816, 157] on button "Edit" at bounding box center [823, 155] width 15 height 15
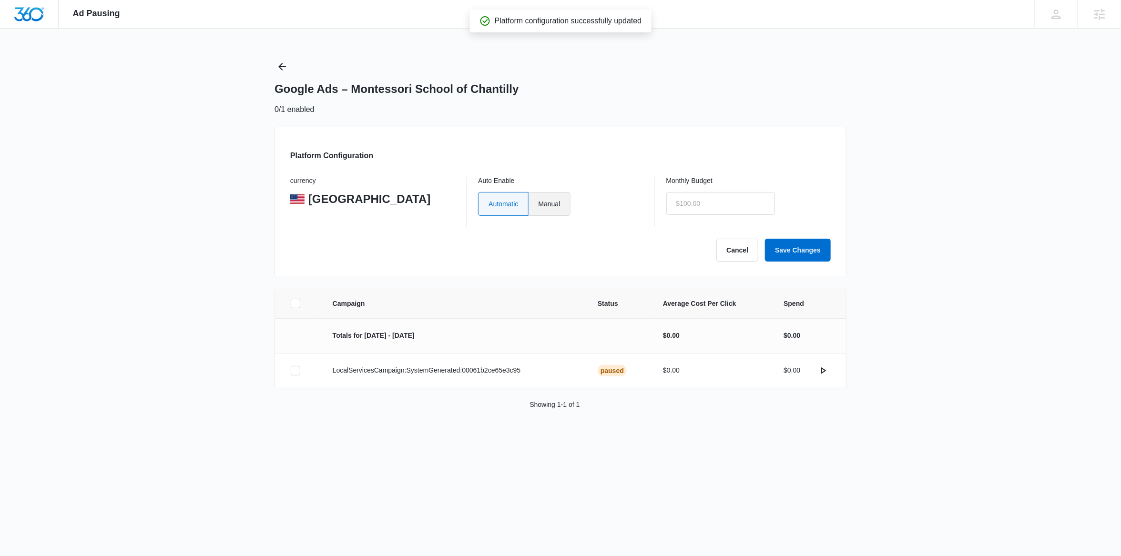
click at [552, 203] on label "Manual" at bounding box center [550, 204] width 42 height 24
type input "$0.00"
click at [722, 207] on input "$0.00" at bounding box center [720, 203] width 109 height 23
click at [564, 202] on label "Manual" at bounding box center [550, 204] width 42 height 24
click at [561, 203] on label "Manual" at bounding box center [550, 204] width 42 height 24
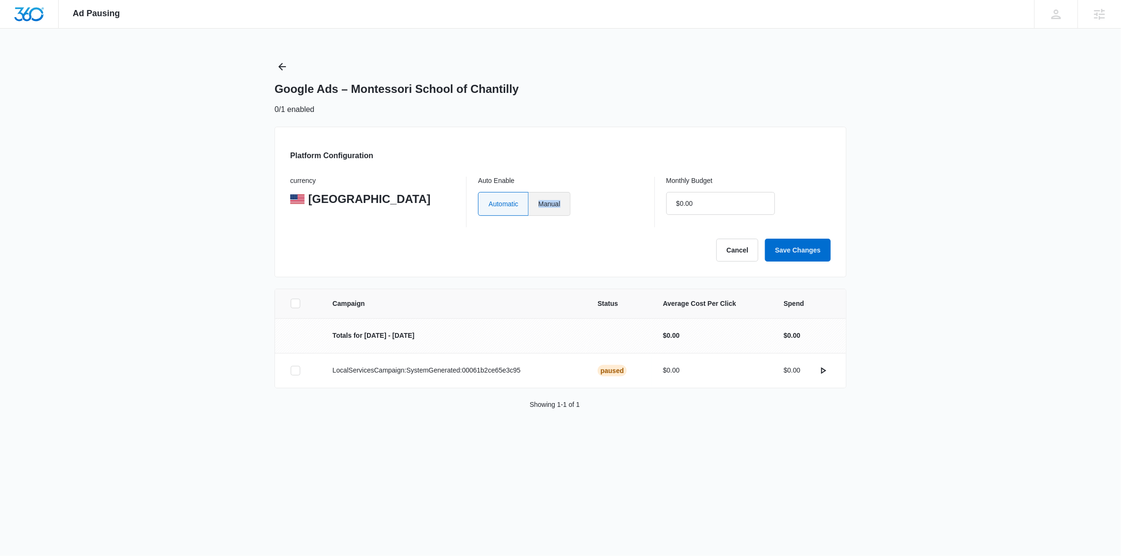
click at [539, 204] on input "Manual" at bounding box center [538, 204] width 0 height 0
radio input "true"
click at [694, 205] on input "$0.00" at bounding box center [720, 203] width 109 height 23
type input "$0.01"
click at [814, 258] on button "Save Changes" at bounding box center [798, 250] width 66 height 23
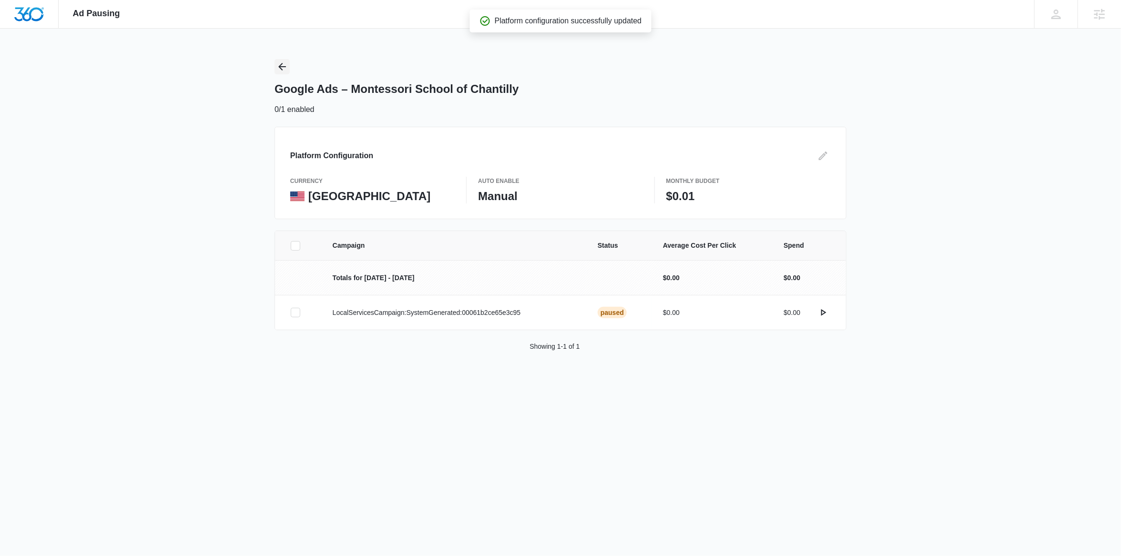
click at [280, 68] on icon "Back" at bounding box center [281, 66] width 11 height 11
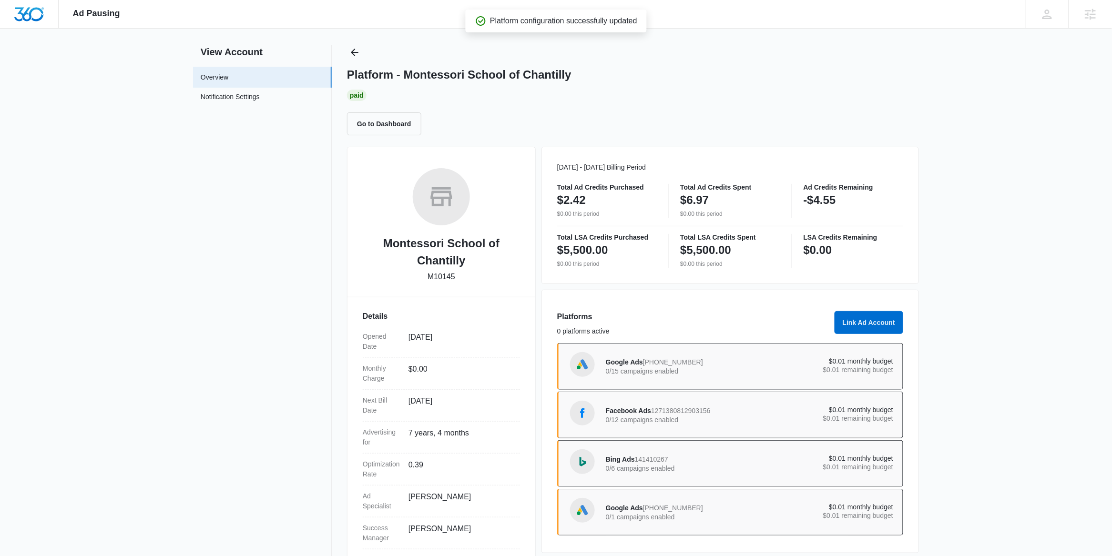
scroll to position [36, 0]
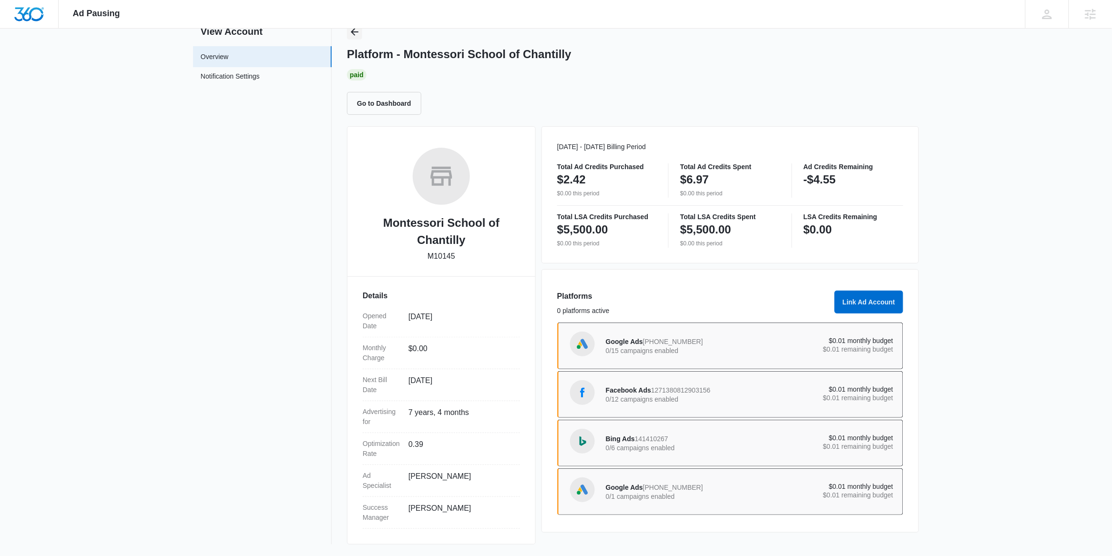
click at [356, 38] on button "Back" at bounding box center [354, 31] width 15 height 15
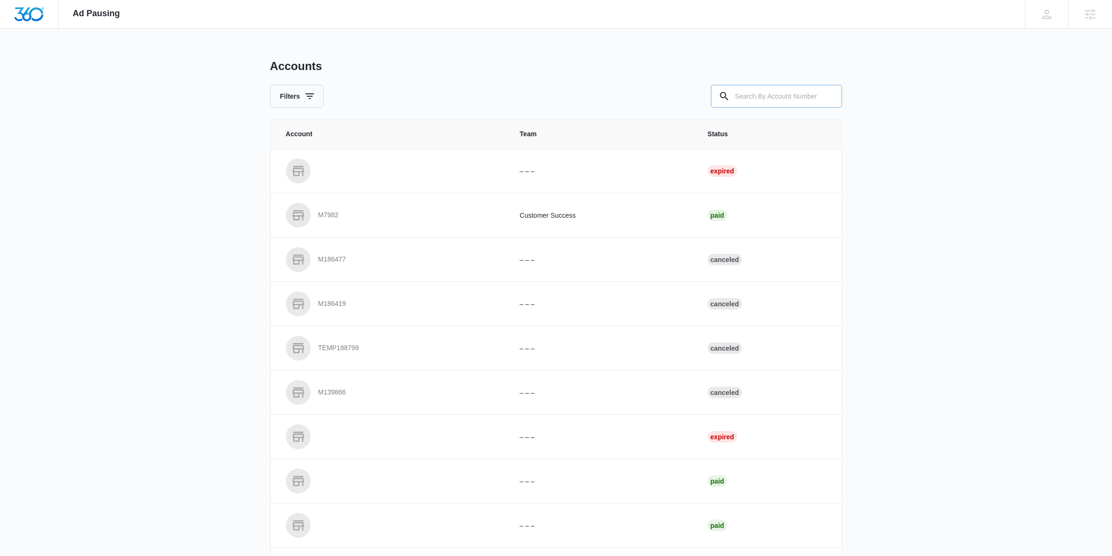
click at [764, 102] on input "text" at bounding box center [776, 96] width 131 height 23
paste input "M324439"
type input "M324439"
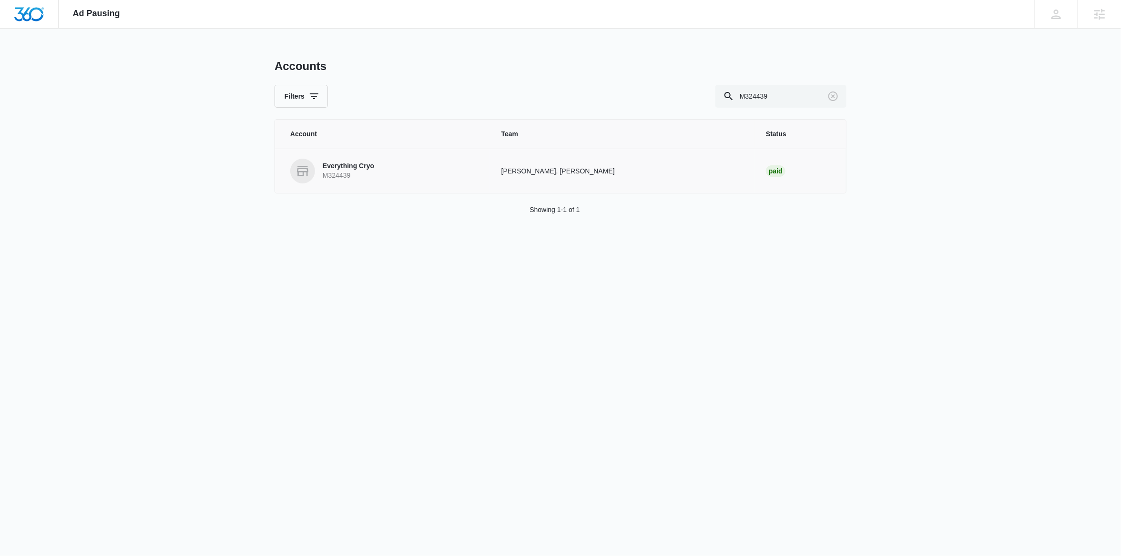
click at [376, 171] on link "Everything Cryo M324439" at bounding box center [384, 171] width 188 height 25
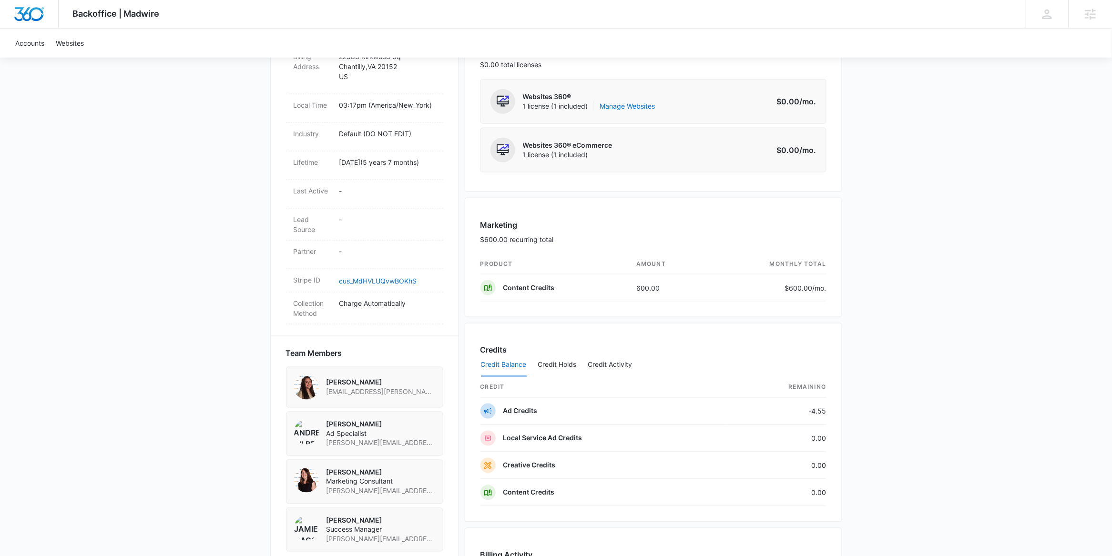
scroll to position [408, 0]
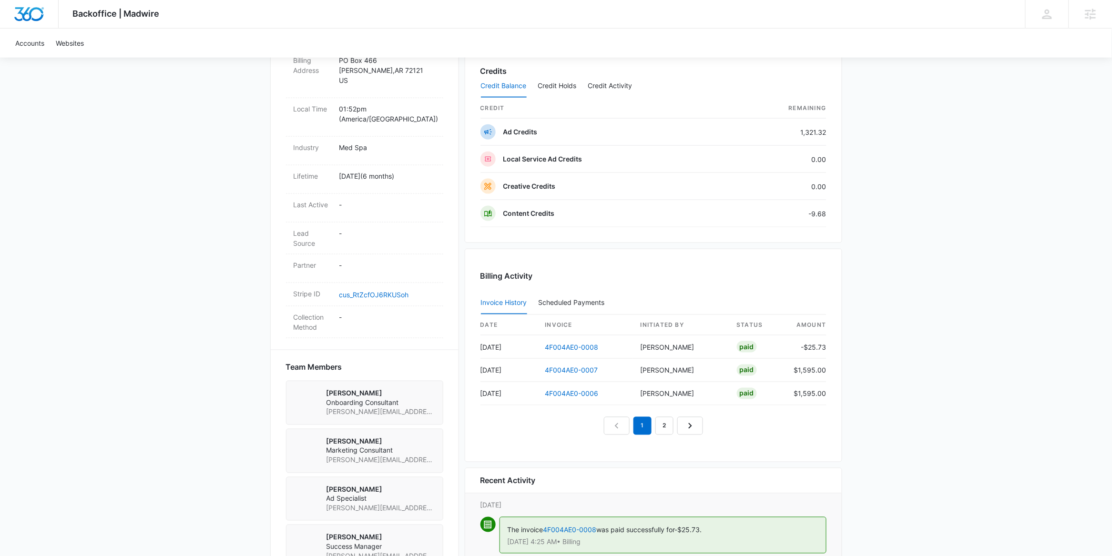
scroll to position [418, 0]
